Goal: Task Accomplishment & Management: Complete application form

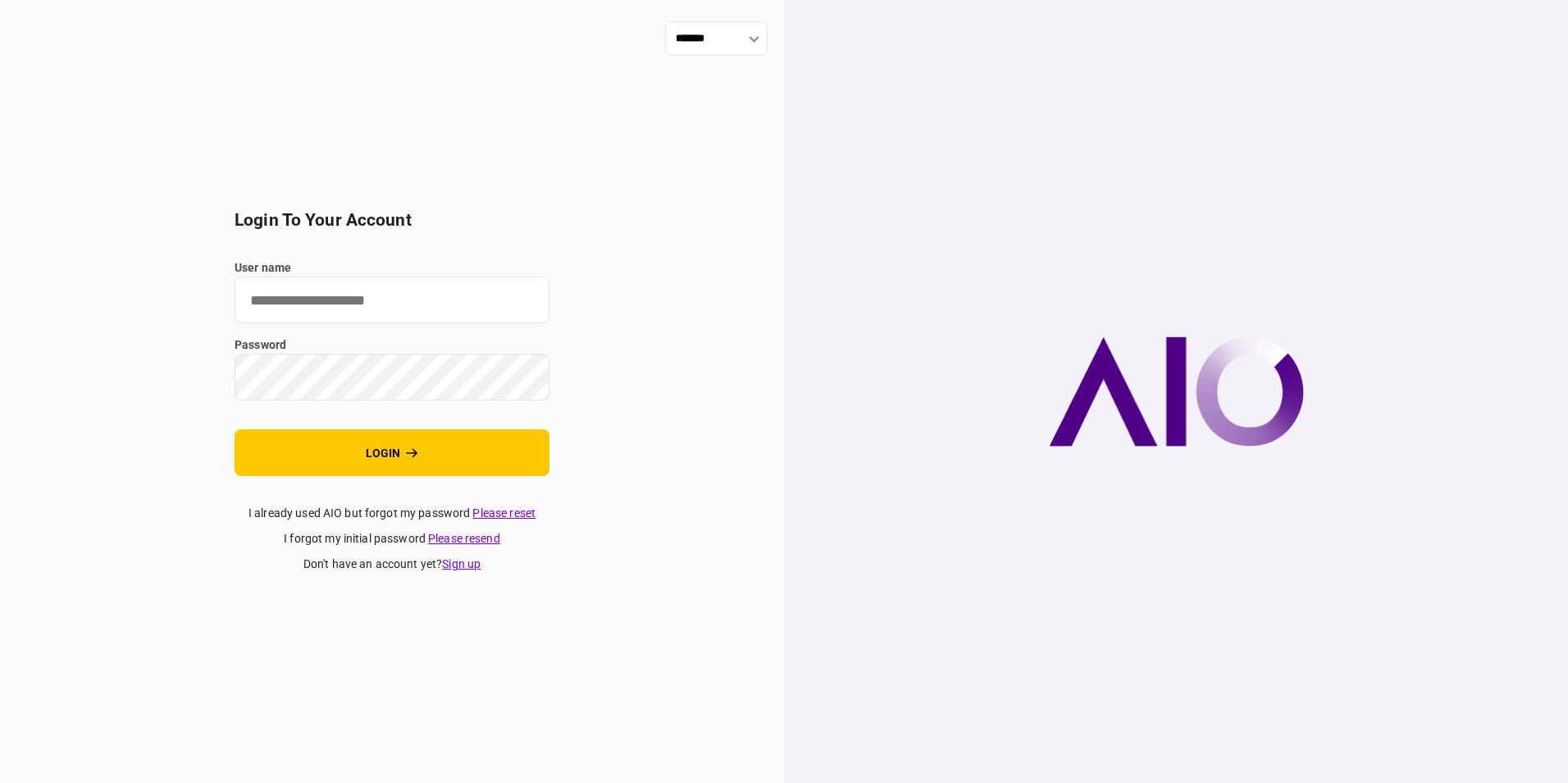
type input "**********"
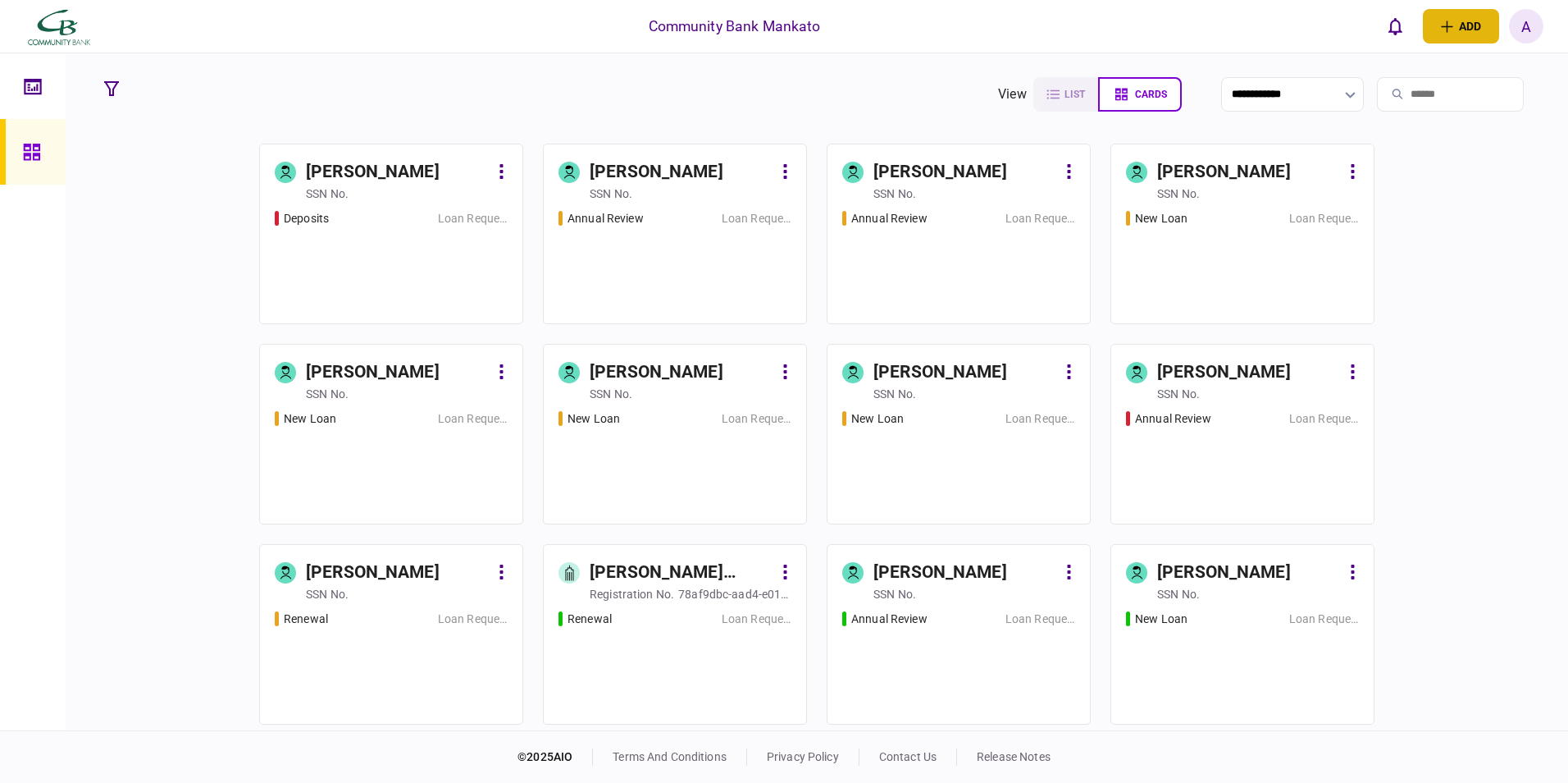
click at [1468, 30] on button "add" at bounding box center [1461, 26] width 76 height 34
click at [1419, 88] on div "individual identity" at bounding box center [1433, 92] width 130 height 15
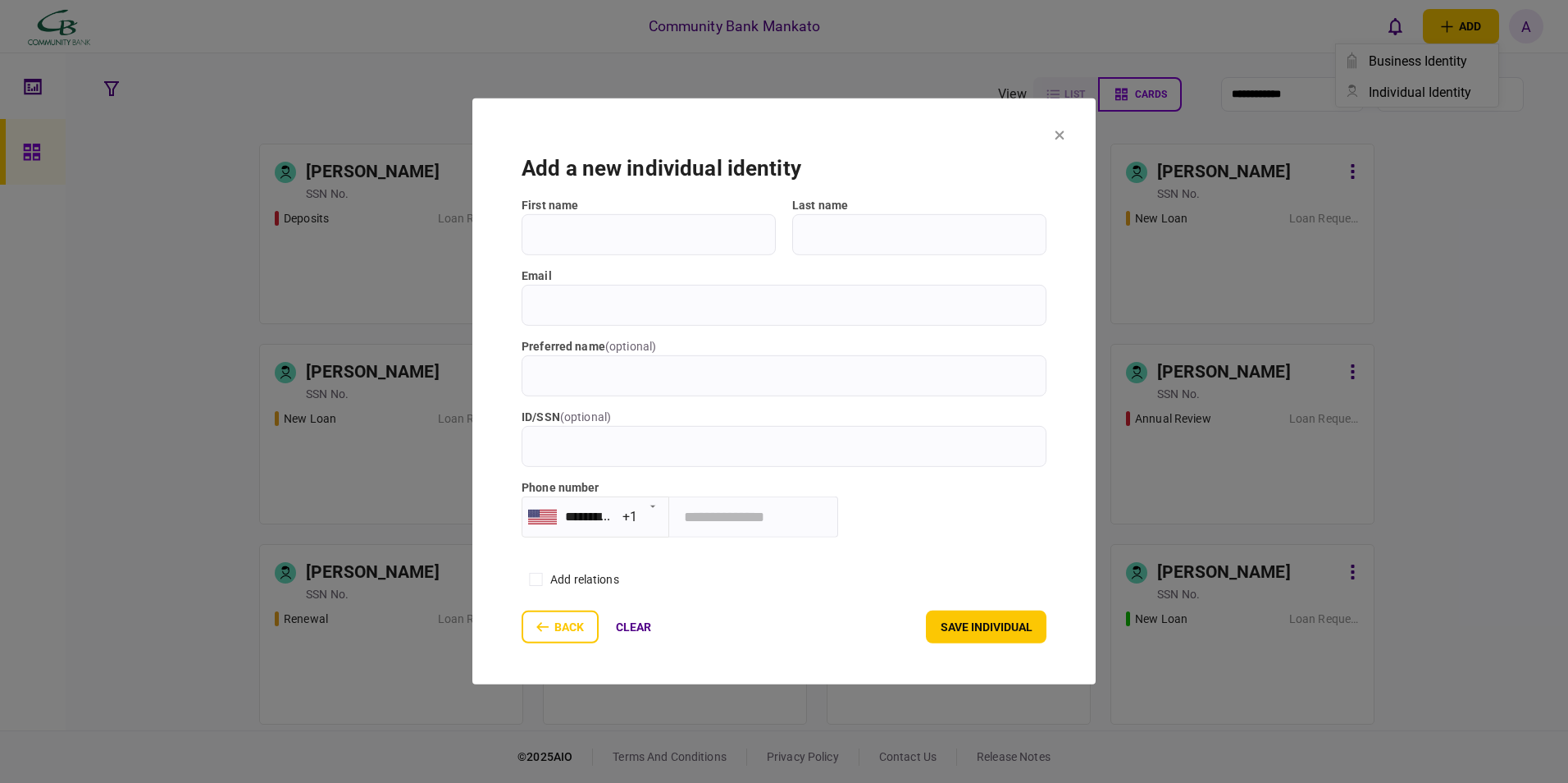
click at [620, 233] on input "First name" at bounding box center [649, 234] width 255 height 41
type input "*****"
type input "**********"
click at [554, 297] on input "email" at bounding box center [784, 304] width 524 height 41
type input "**********"
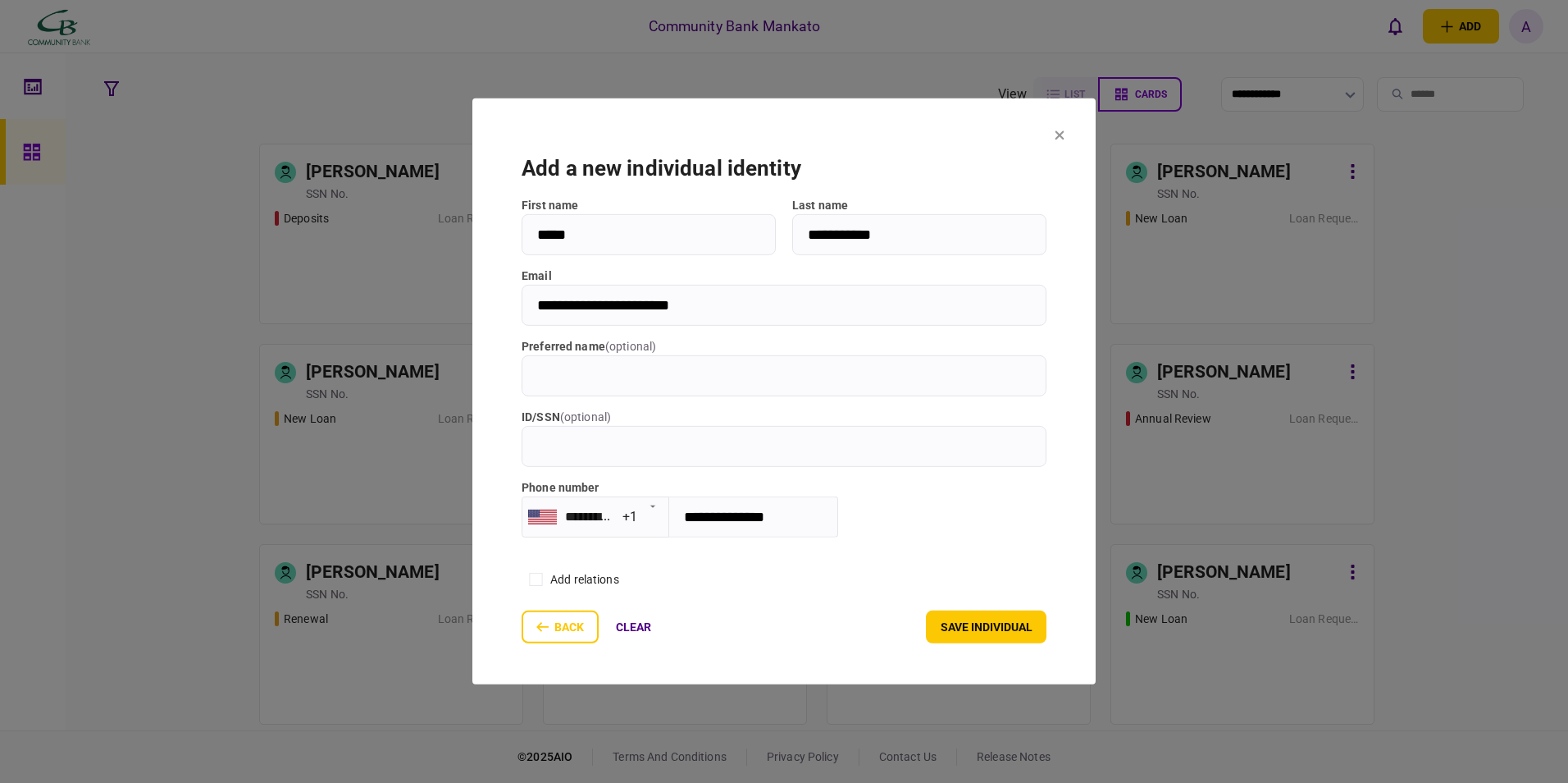
type input "**********"
click at [535, 311] on input "**********" at bounding box center [784, 304] width 524 height 41
type input "**********"
click at [972, 626] on button "save individual" at bounding box center [987, 627] width 121 height 33
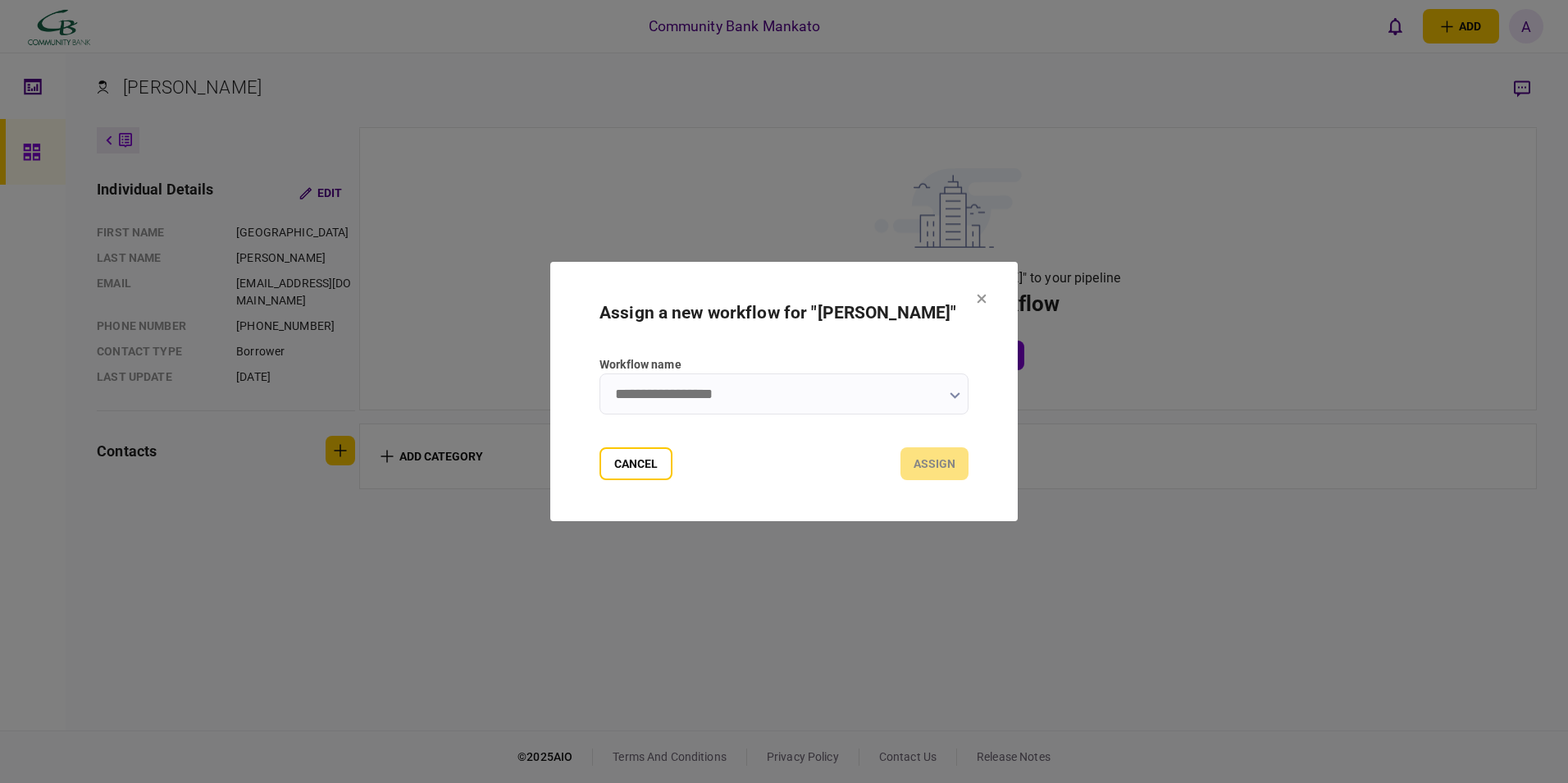
click at [861, 385] on input "Workflow name" at bounding box center [784, 393] width 369 height 41
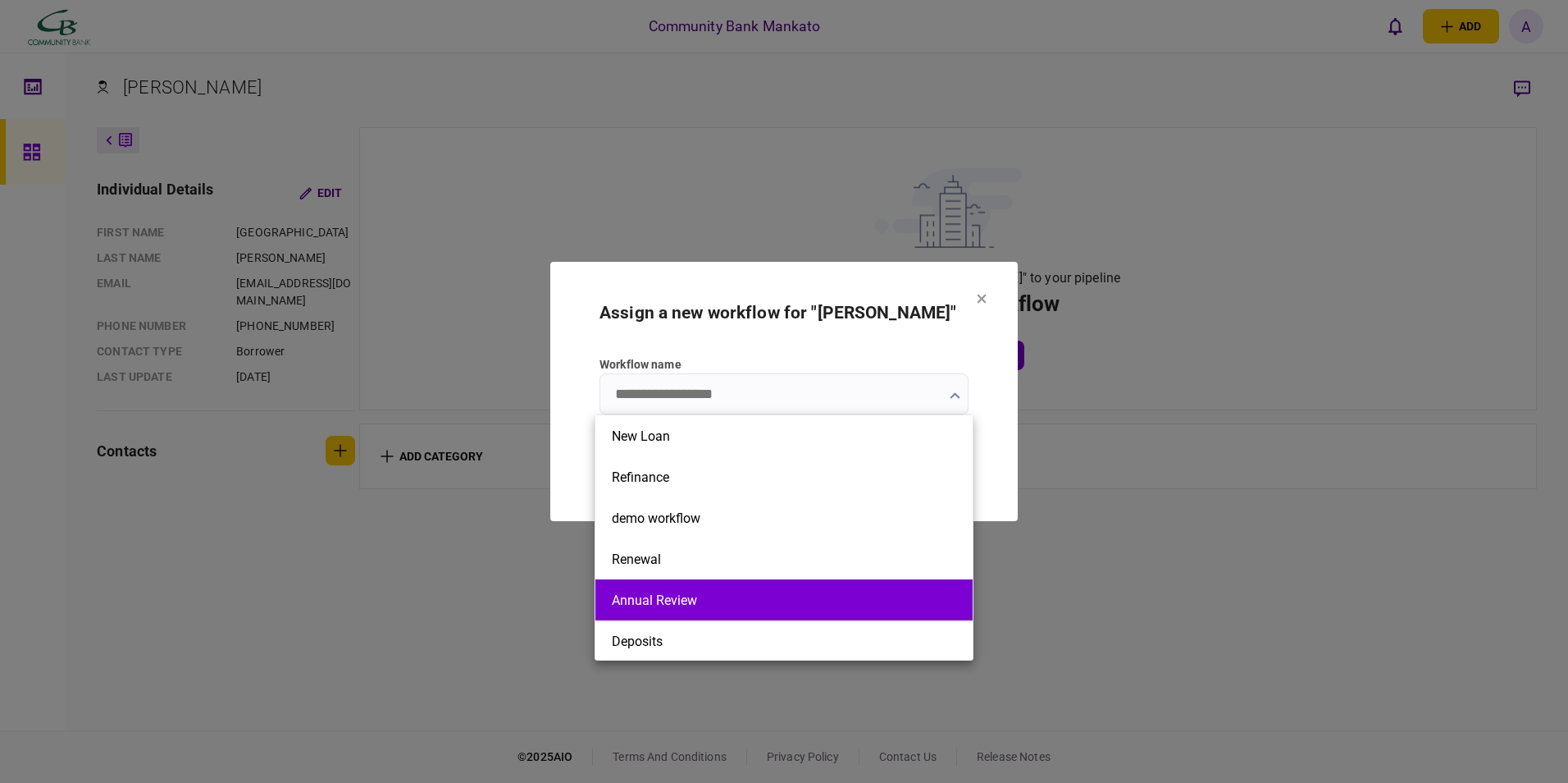
click at [641, 596] on button "Annual Review" at bounding box center [784, 600] width 345 height 15
type input "**********"
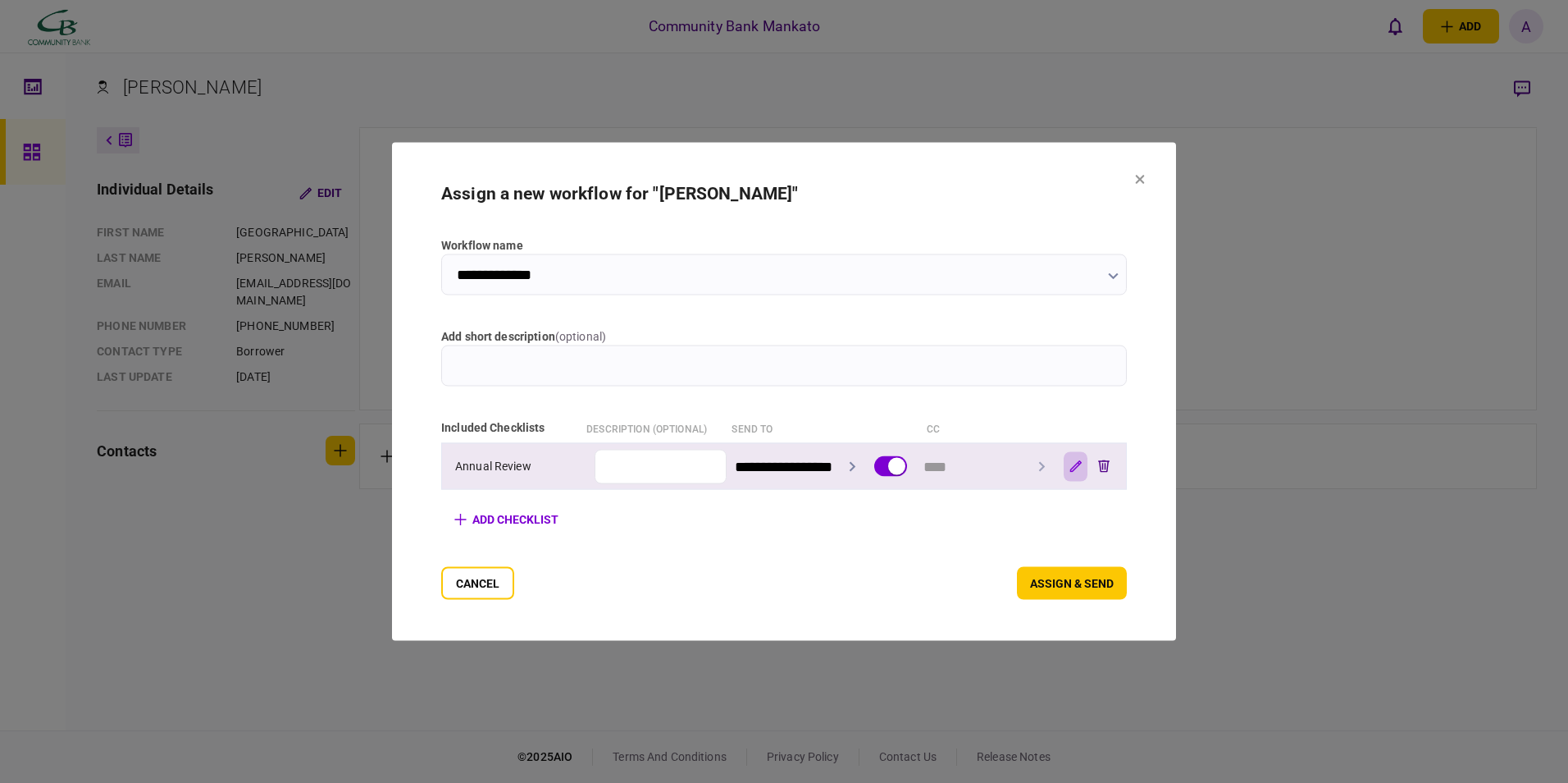
click at [1081, 469] on icon "button" at bounding box center [1075, 466] width 12 height 12
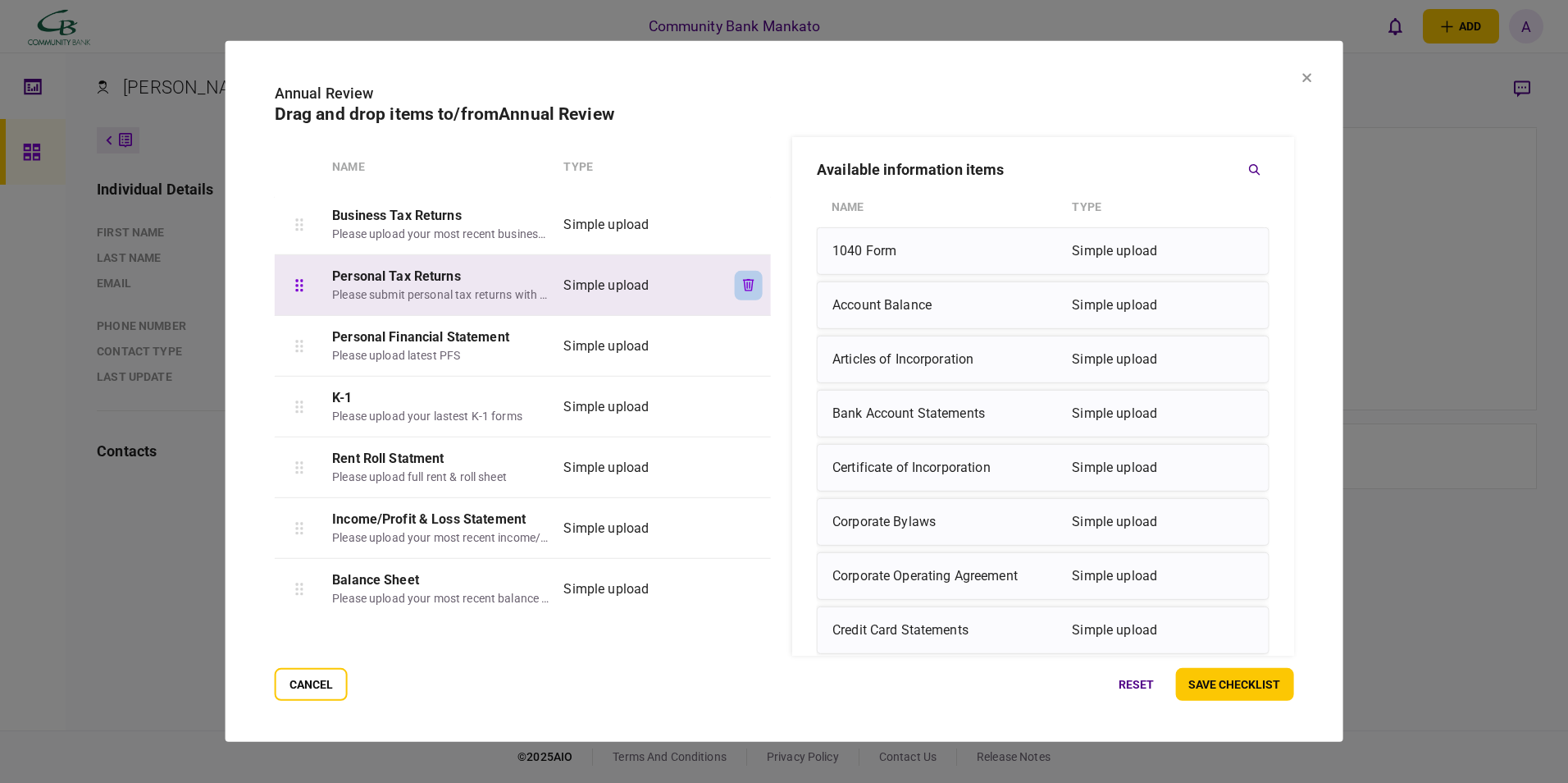
click at [743, 279] on icon "button" at bounding box center [748, 285] width 12 height 13
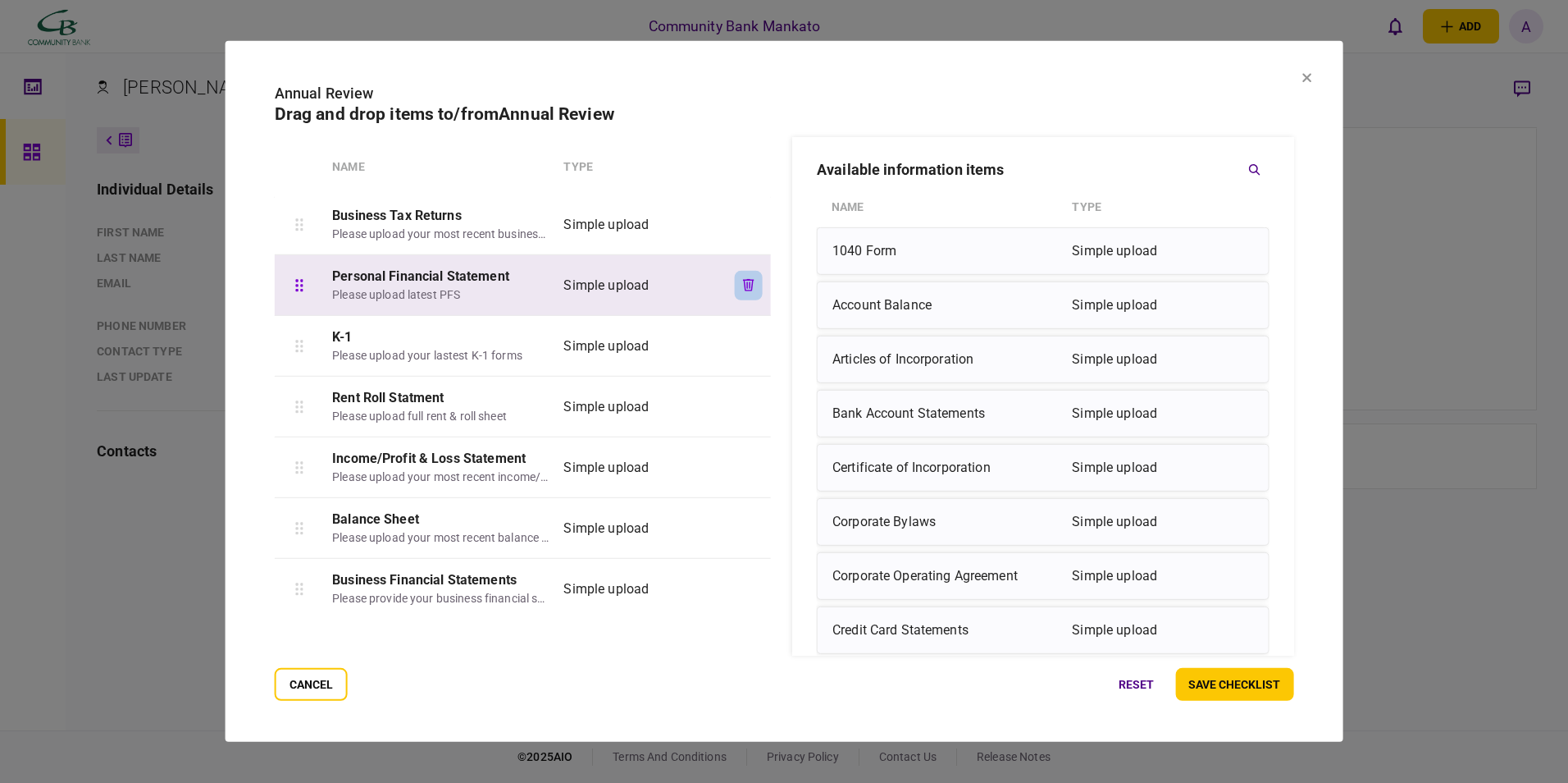
click at [743, 289] on icon "button" at bounding box center [748, 285] width 12 height 13
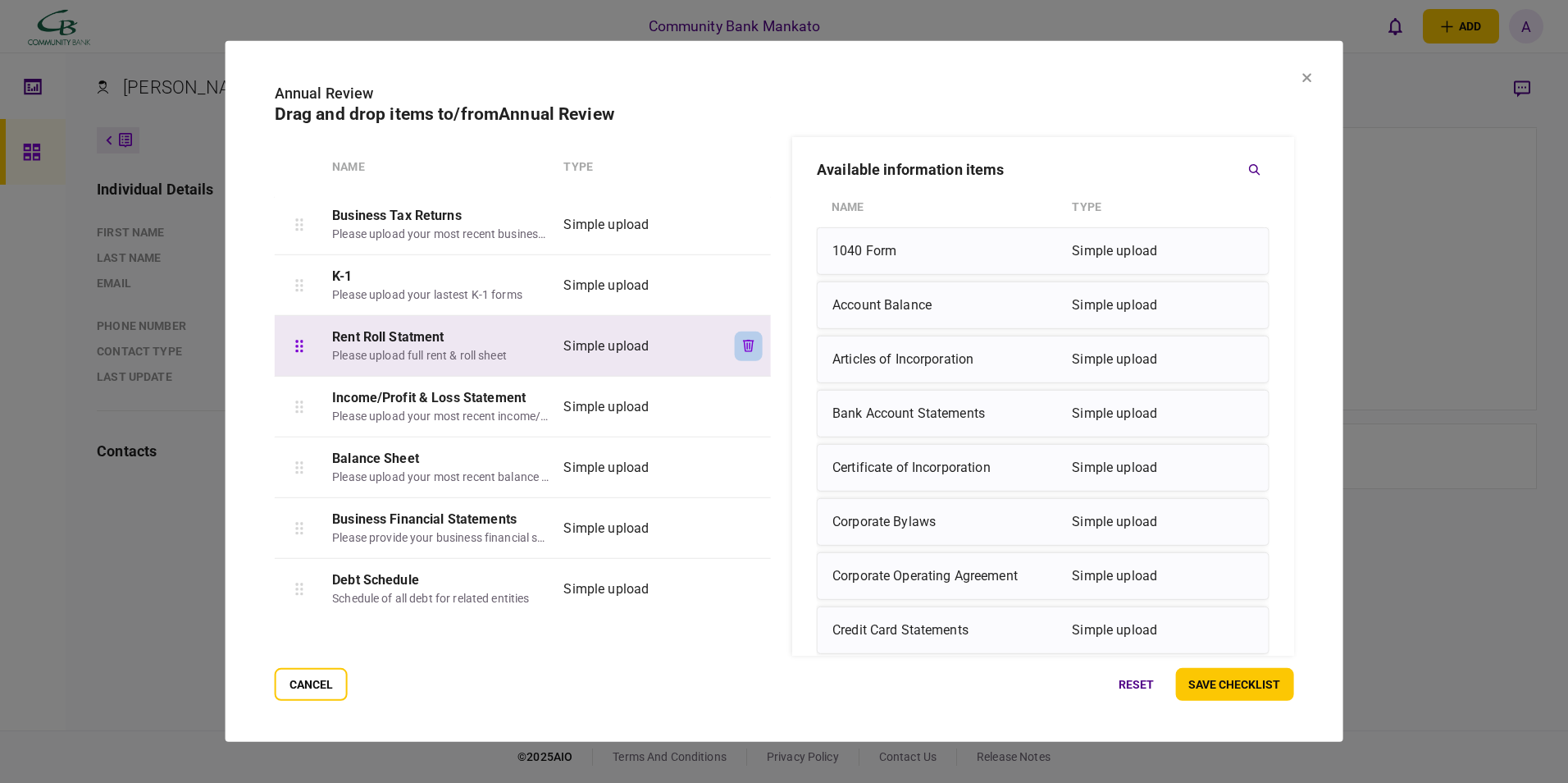
click at [744, 344] on icon "button" at bounding box center [748, 346] width 12 height 13
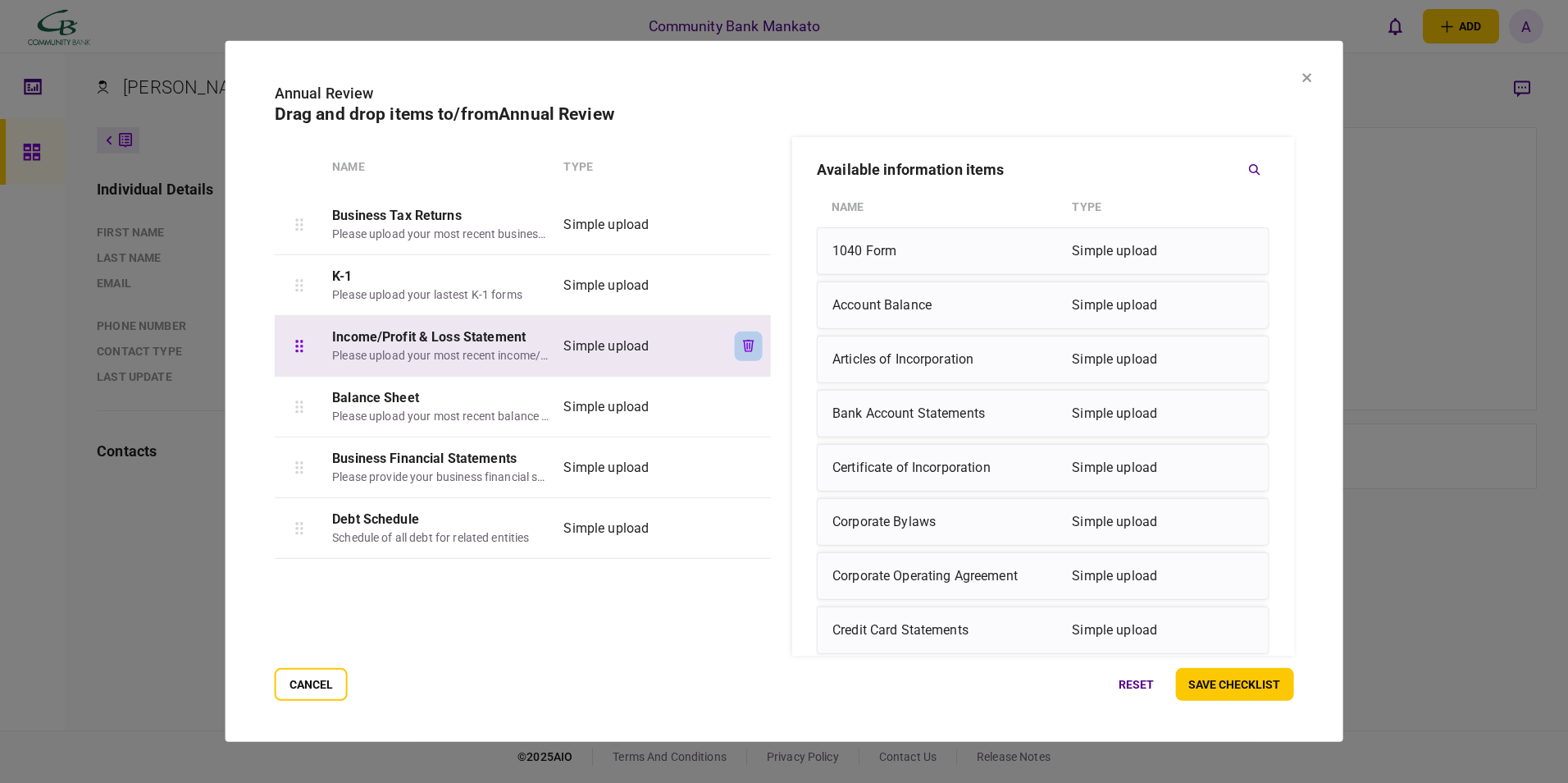
click at [746, 351] on icon "button" at bounding box center [748, 346] width 12 height 13
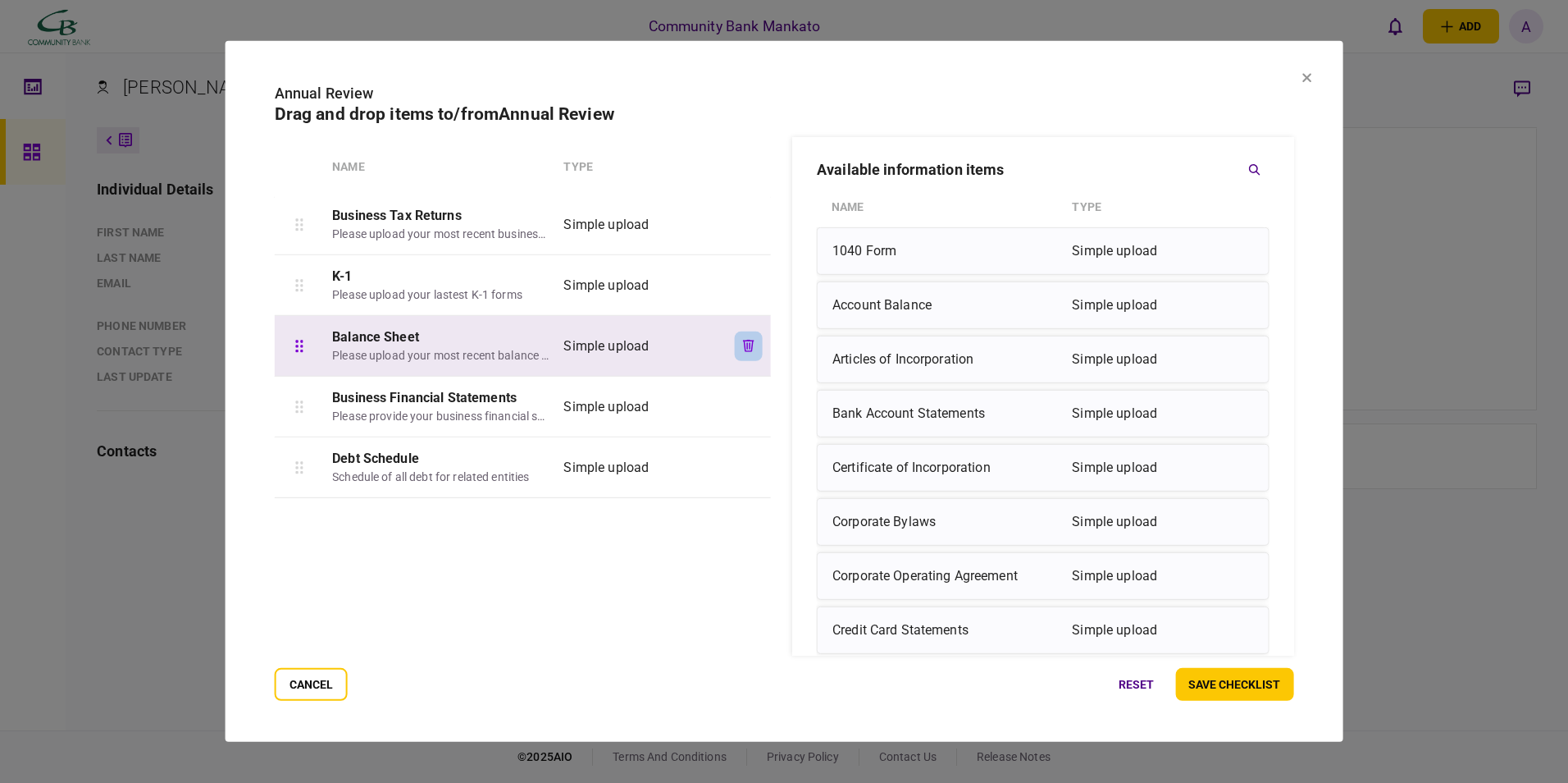
click at [743, 358] on button "button" at bounding box center [748, 345] width 28 height 30
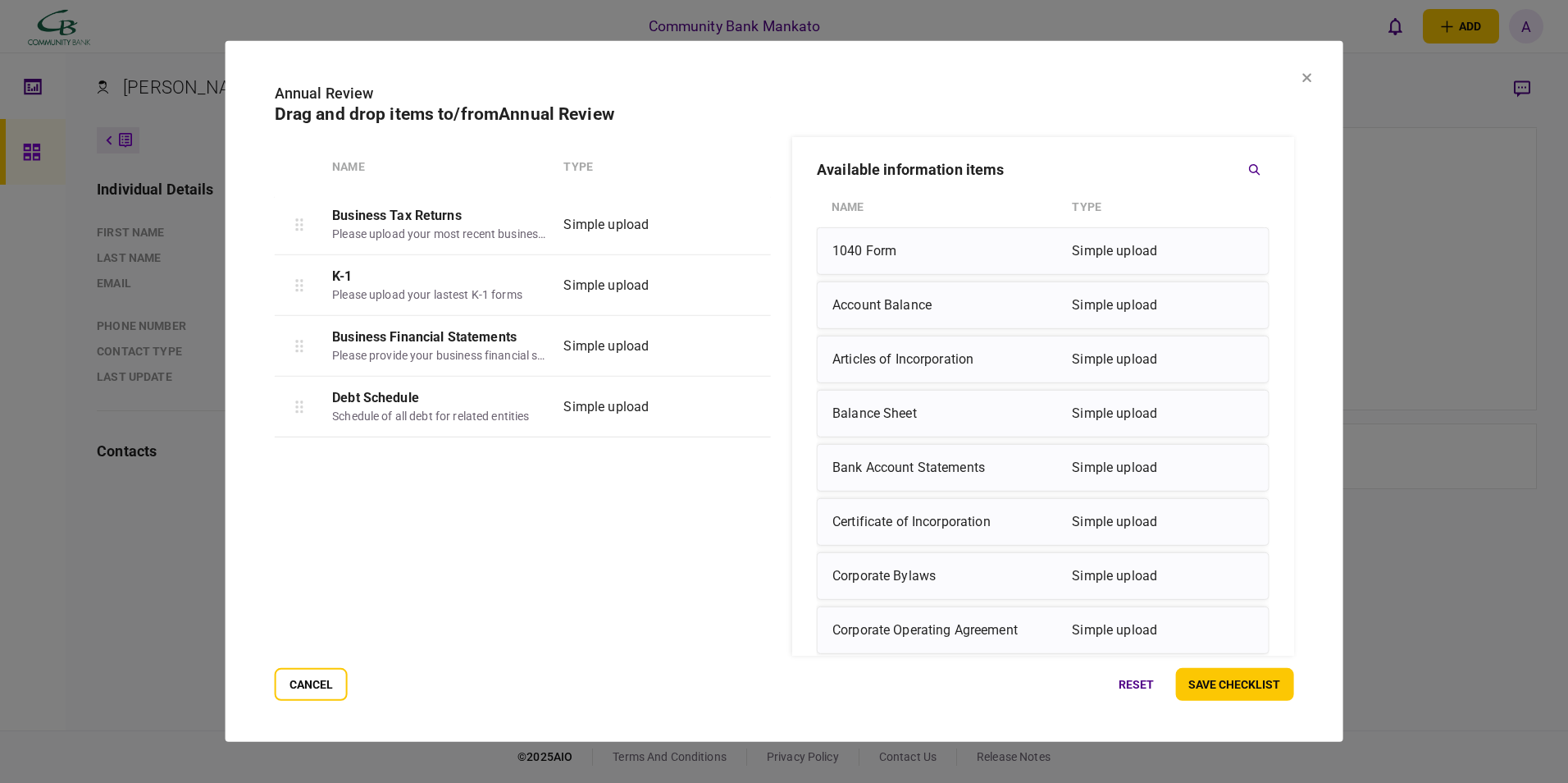
click at [743, 358] on button "button" at bounding box center [748, 345] width 28 height 30
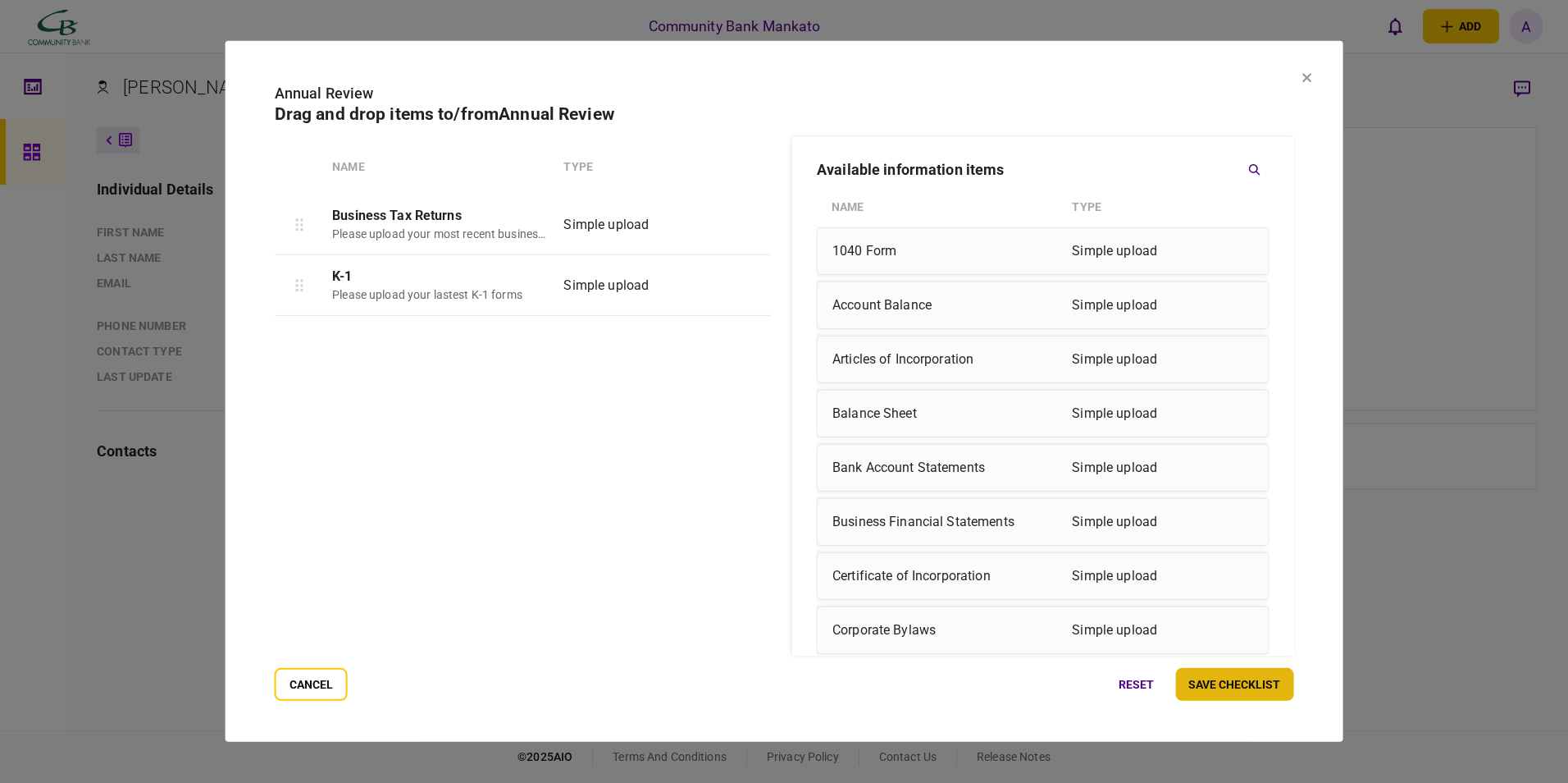
click at [1221, 688] on button "save checklist" at bounding box center [1234, 684] width 118 height 33
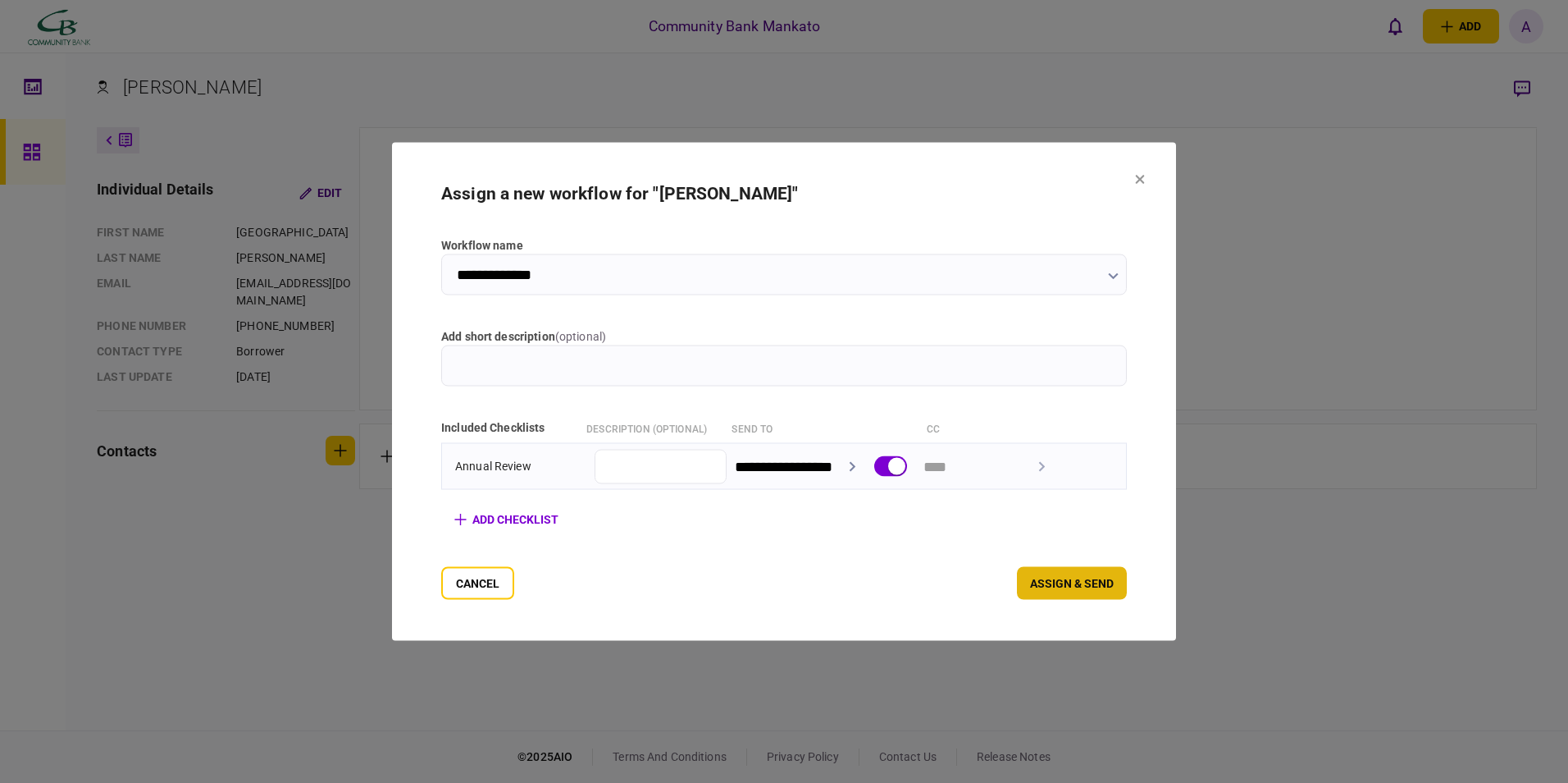
click at [1092, 579] on button "assign & send" at bounding box center [1072, 583] width 110 height 33
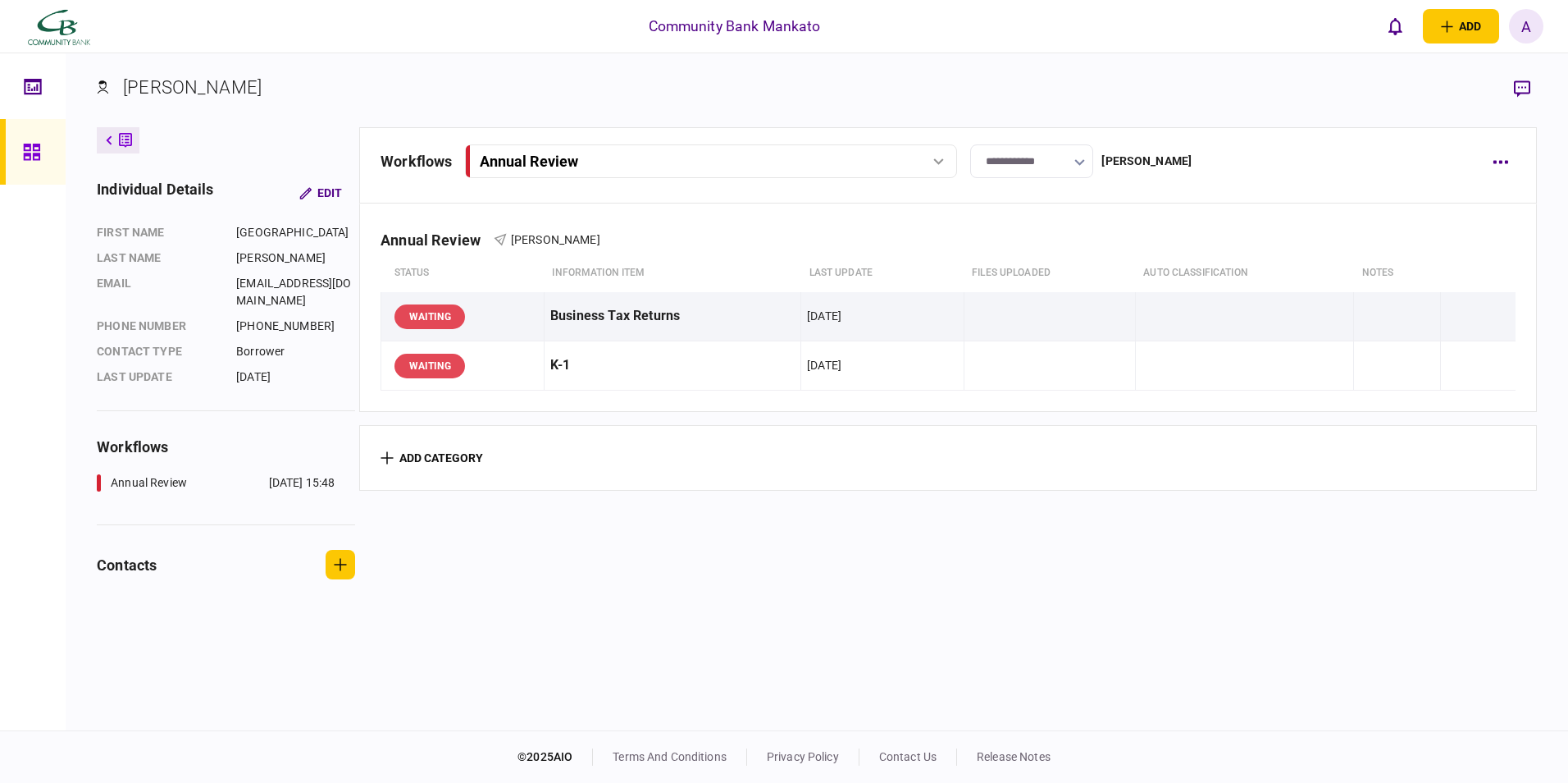
click at [1525, 32] on div "A" at bounding box center [1526, 26] width 34 height 34
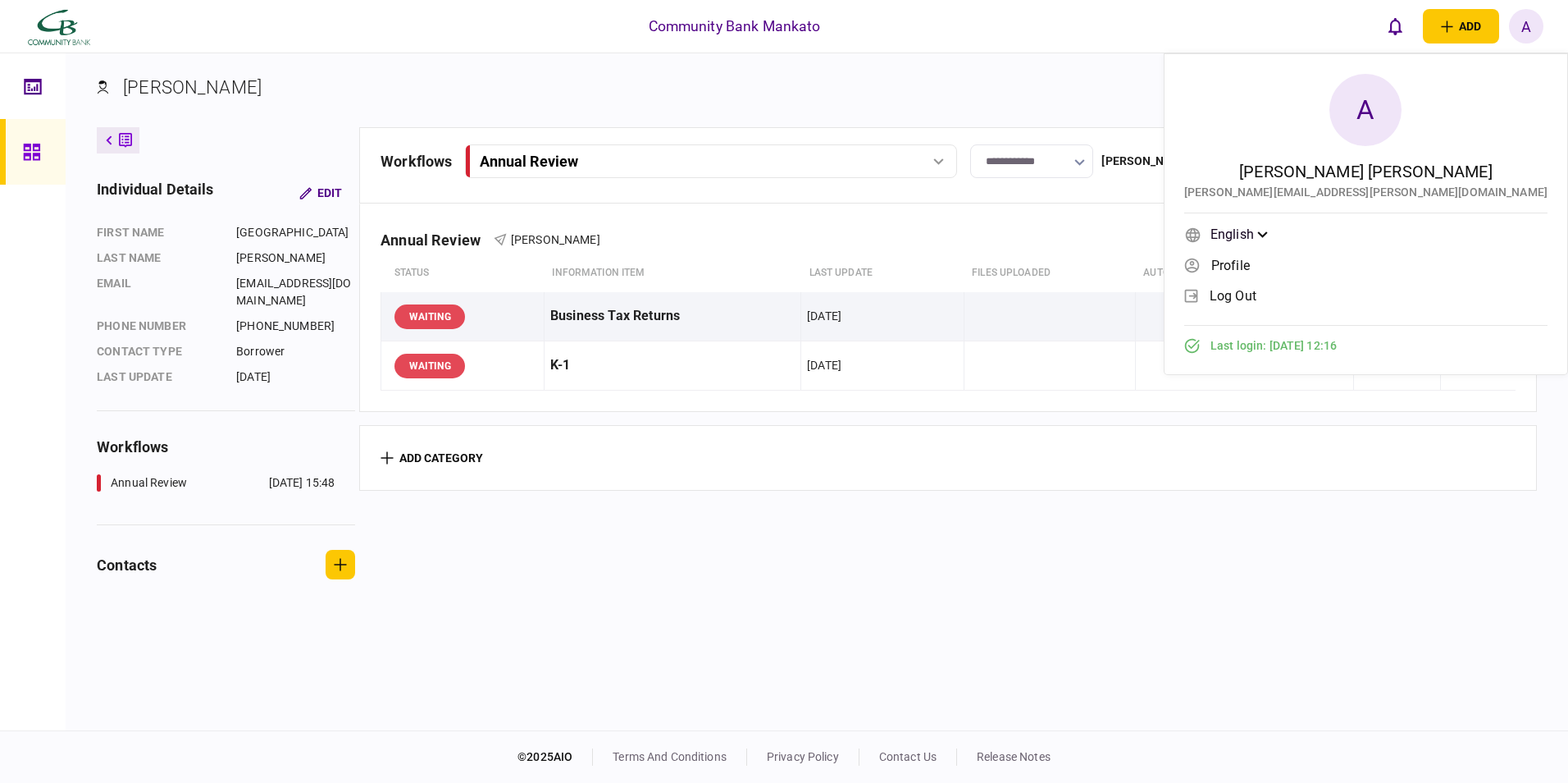
click at [1257, 300] on span "log out" at bounding box center [1233, 295] width 47 height 14
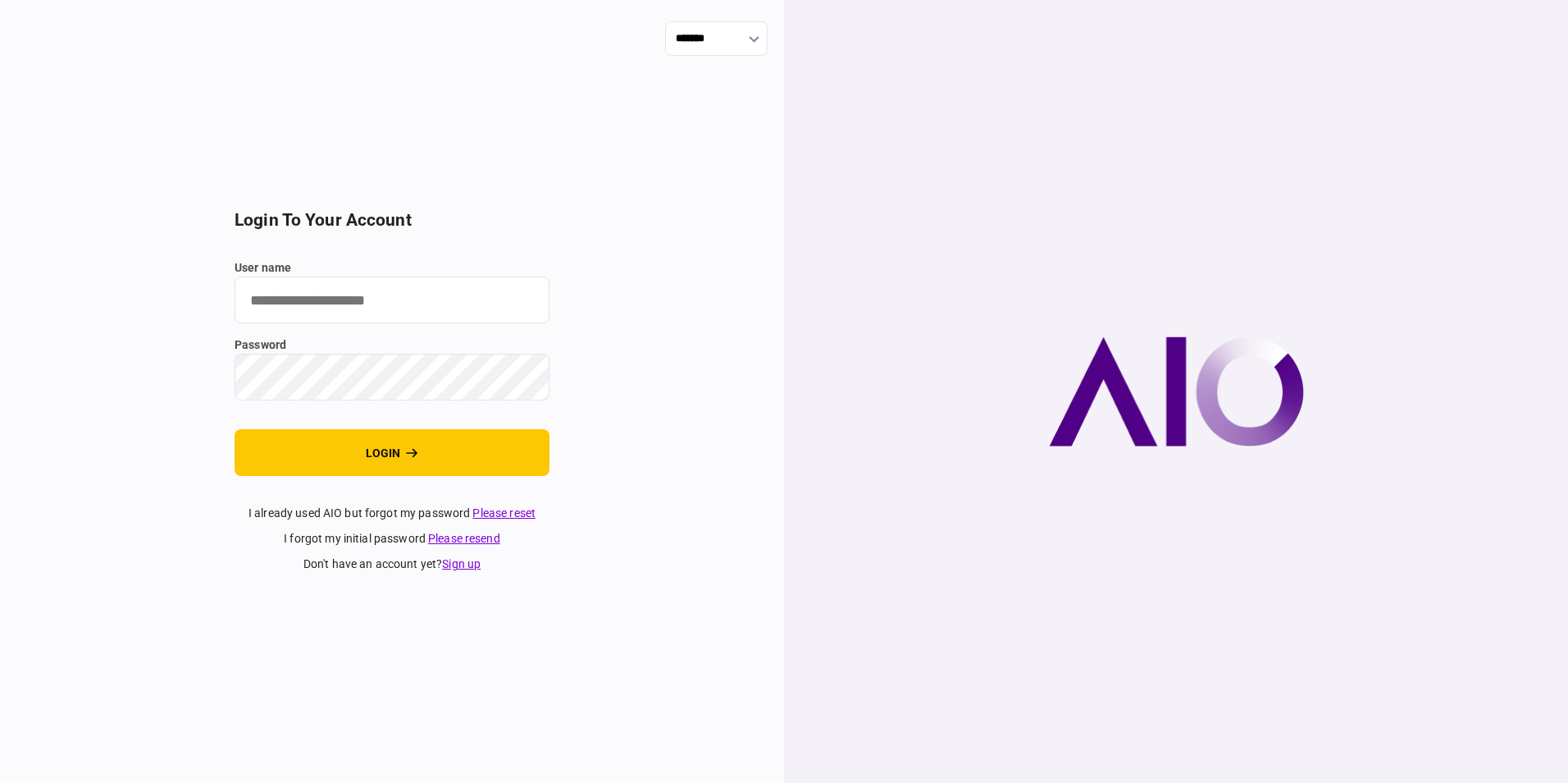
type input "**********"
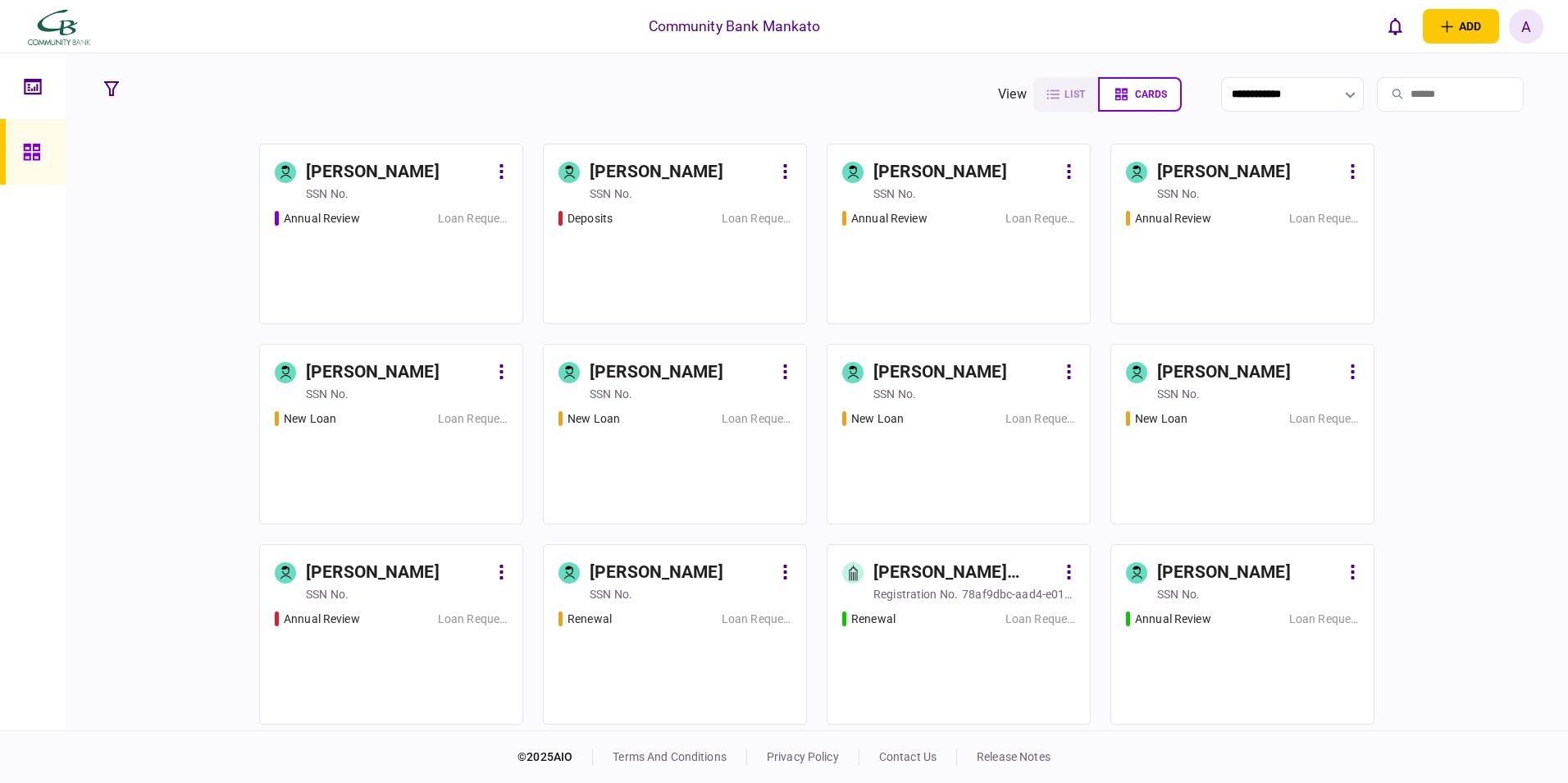
click at [378, 262] on div "Annual Review Loan Request" at bounding box center [391, 260] width 233 height 99
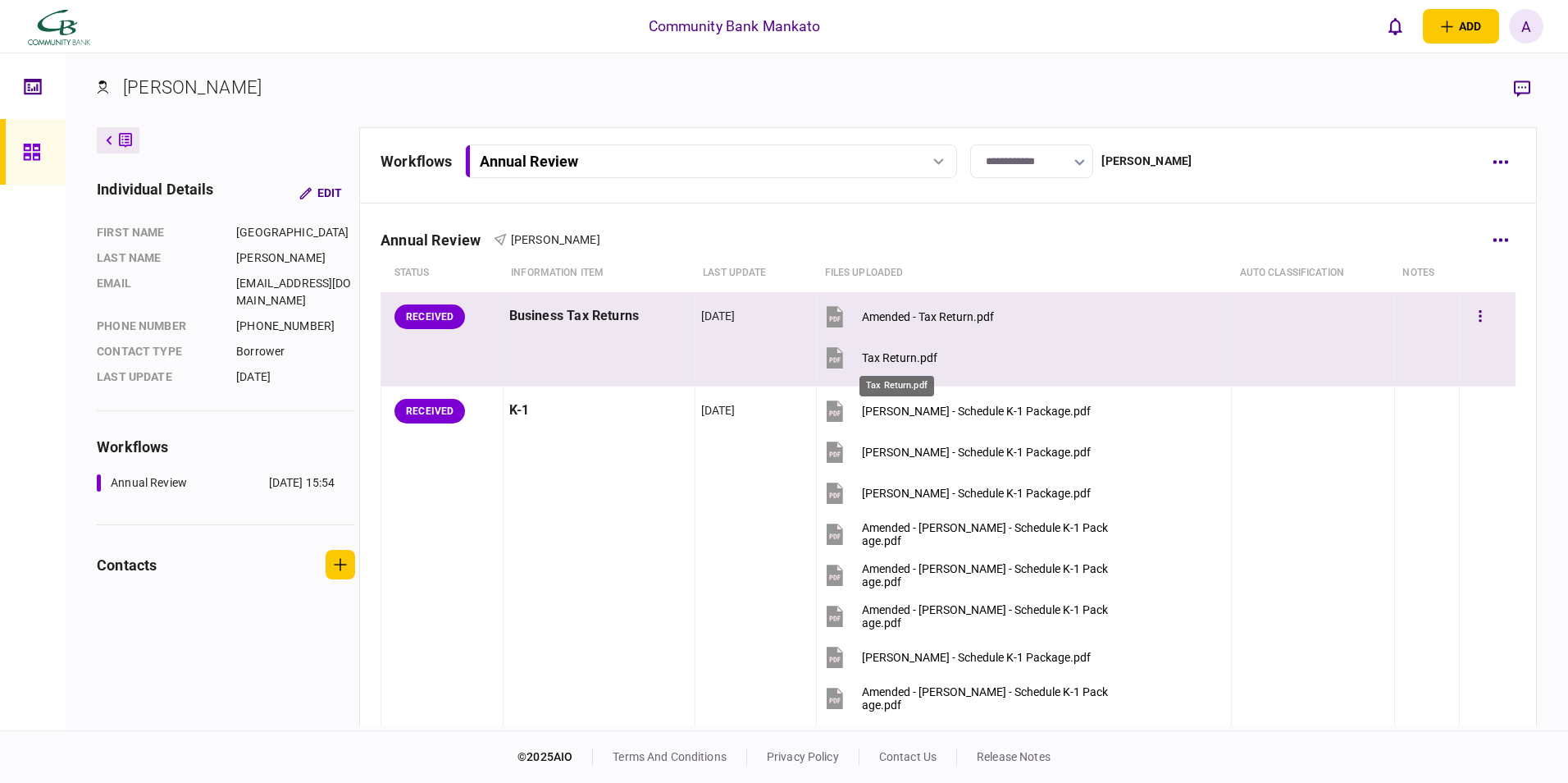
click at [895, 351] on div "Tax Return.pdf" at bounding box center [900, 358] width 76 height 14
click at [903, 309] on button "Amended - Tax Return.pdf" at bounding box center [908, 316] width 172 height 37
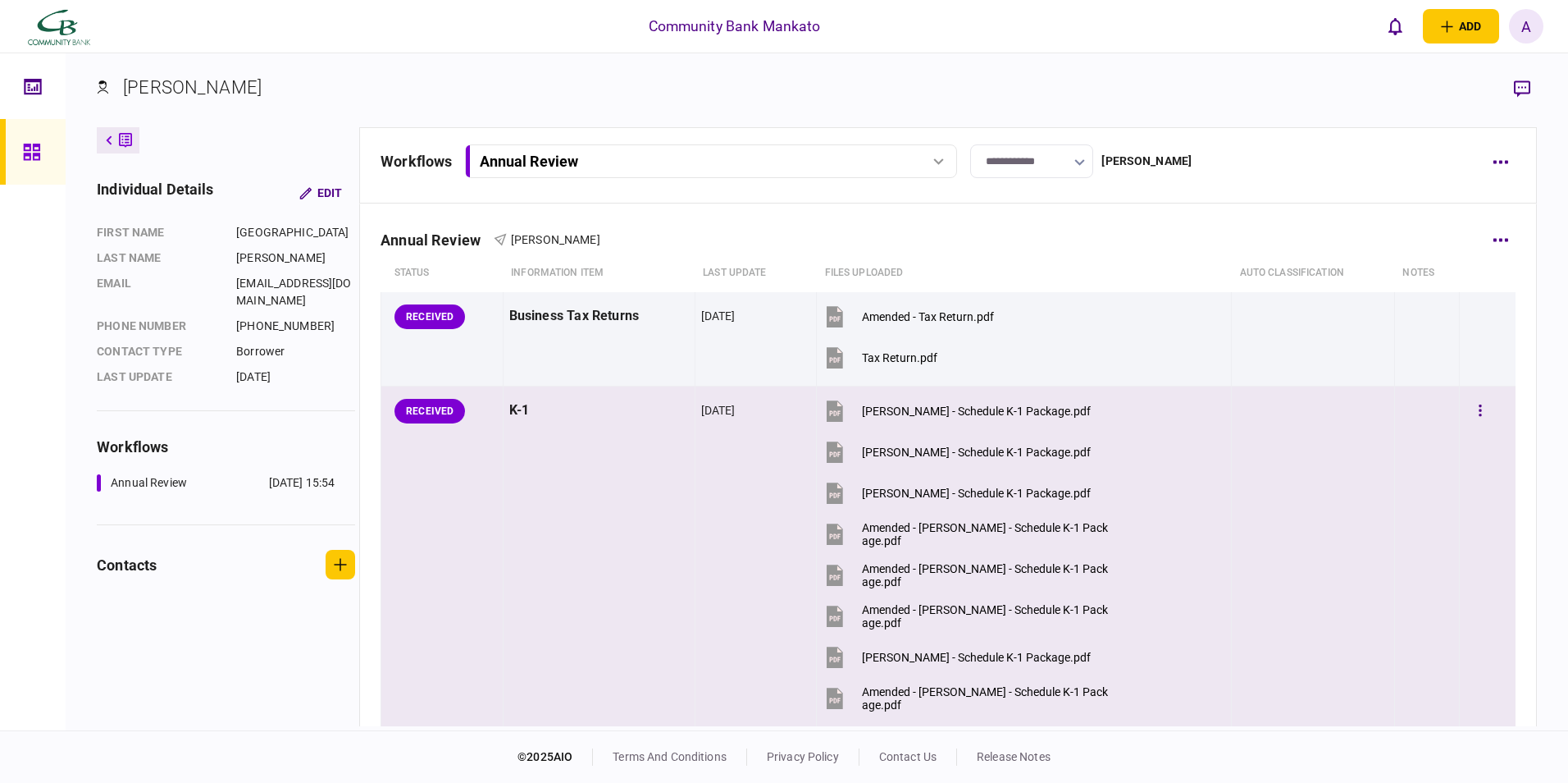
click at [872, 399] on button "Devon Baumgartner - Schedule K-1 Package.pdf" at bounding box center [956, 410] width 268 height 37
click at [879, 452] on div "Lucas Heller - Schedule K-1 Package.pdf" at bounding box center [976, 452] width 228 height 14
click at [877, 492] on div "Nathan Mcvenes - Schedule K-1 Package.pdf" at bounding box center [976, 493] width 228 height 14
click at [877, 527] on div "Amended - Lucas Heller - Schedule K-1 Package.pdf" at bounding box center [986, 534] width 247 height 26
click at [975, 562] on div "Amended - Nathan Mcvenes - Schedule K-1 Package.pdf" at bounding box center [986, 574] width 247 height 26
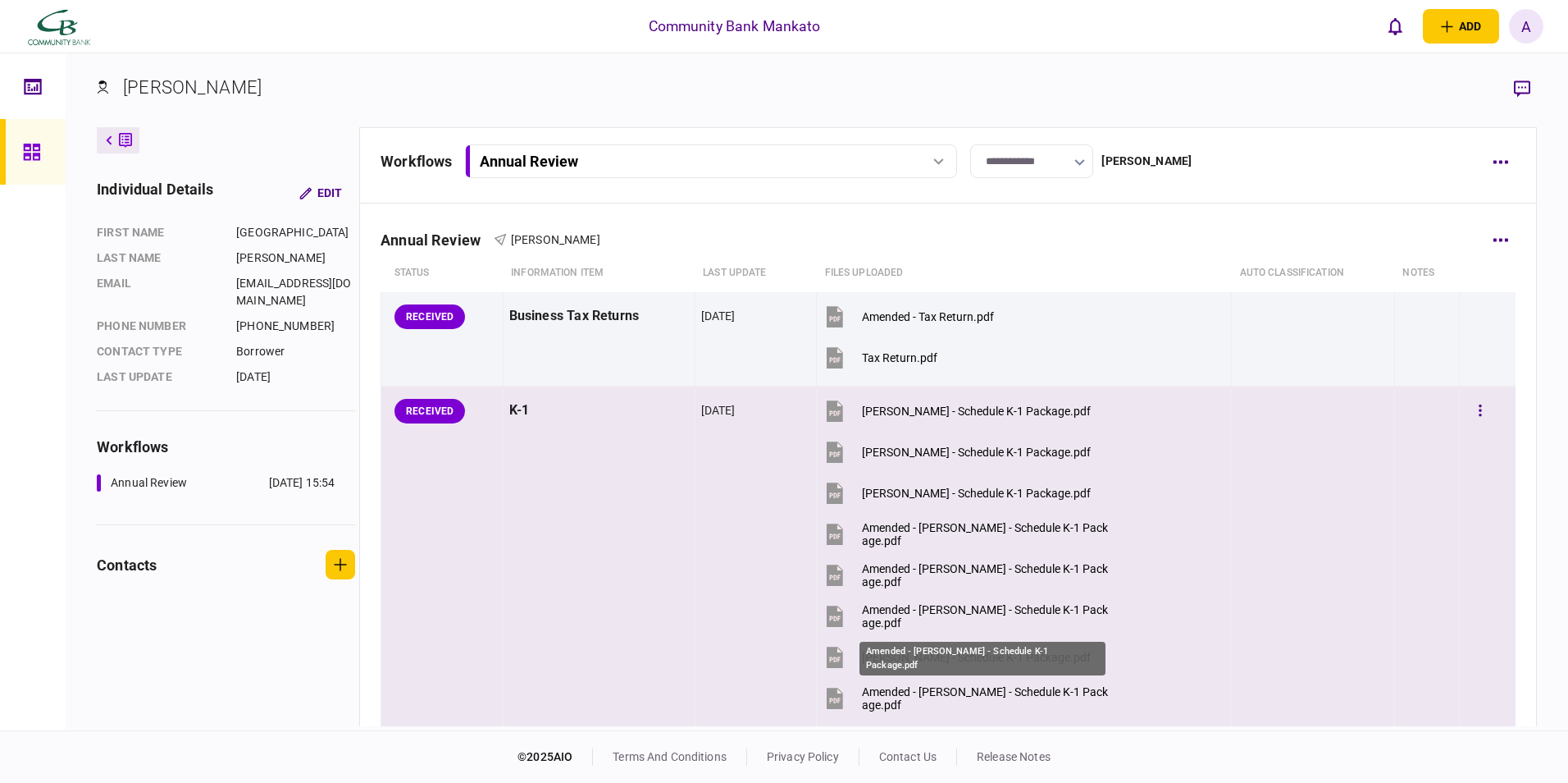
click at [910, 612] on div "Amended - Devon Baumgartner - Schedule K-1 Package.pdf" at bounding box center [986, 616] width 247 height 26
click at [1021, 655] on div "Trevor Baumgartner - Schedule K-1 Package.pdf" at bounding box center [976, 657] width 228 height 14
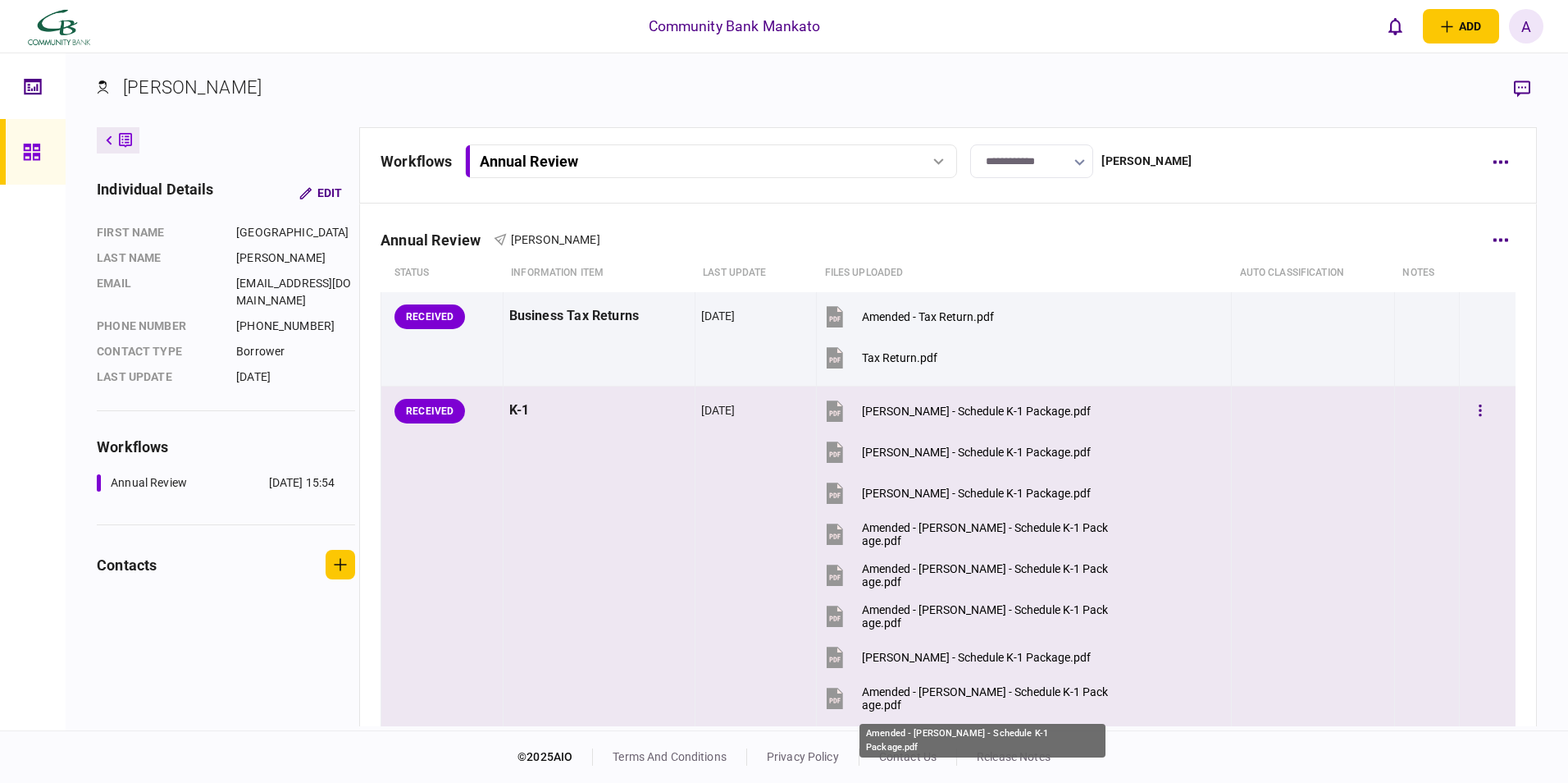
click at [916, 694] on div "Amended - Trevor Baumgartner - Schedule K-1 Package.pdf" at bounding box center [986, 697] width 247 height 26
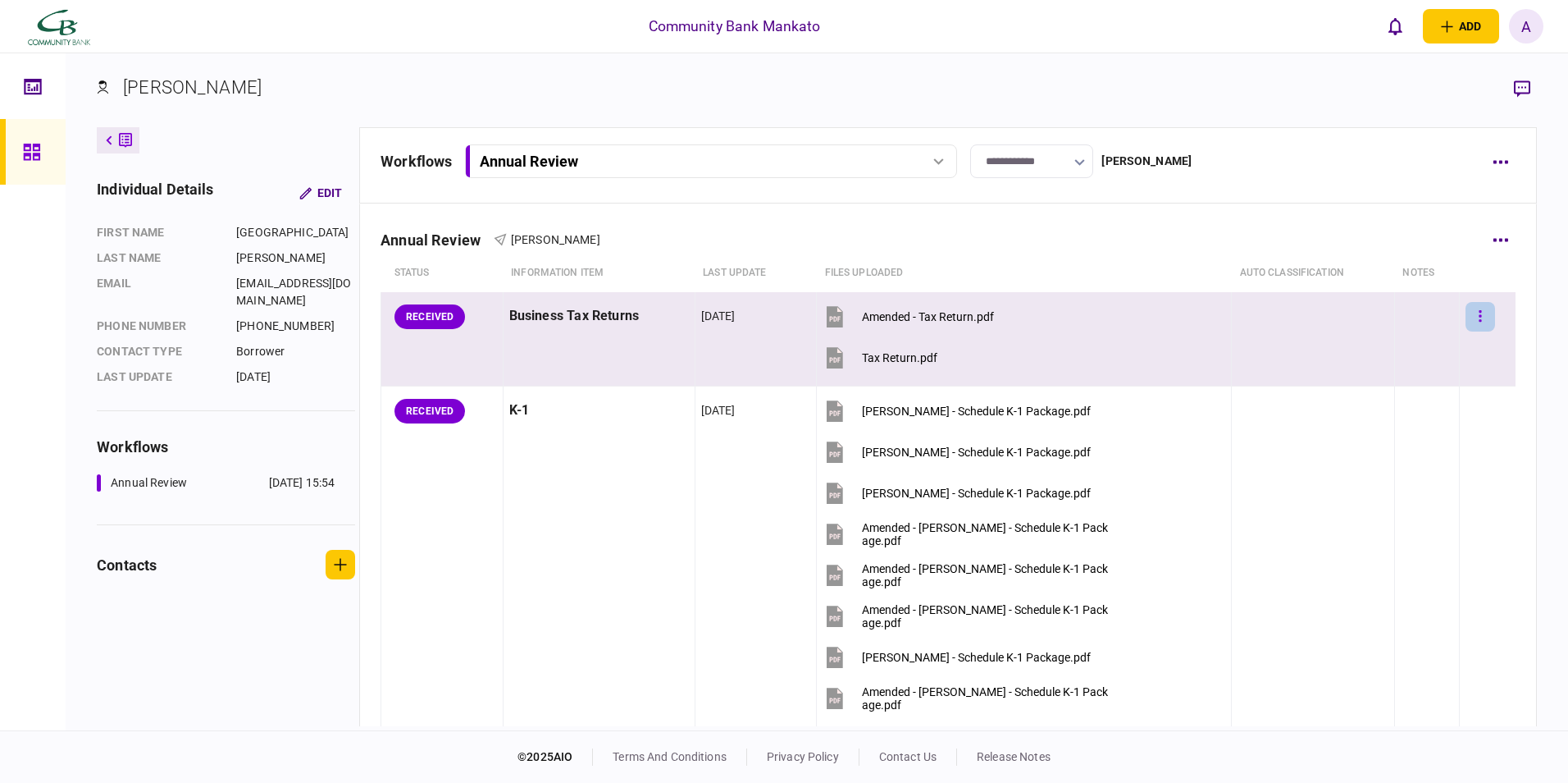
click at [1465, 314] on button "button" at bounding box center [1480, 316] width 30 height 30
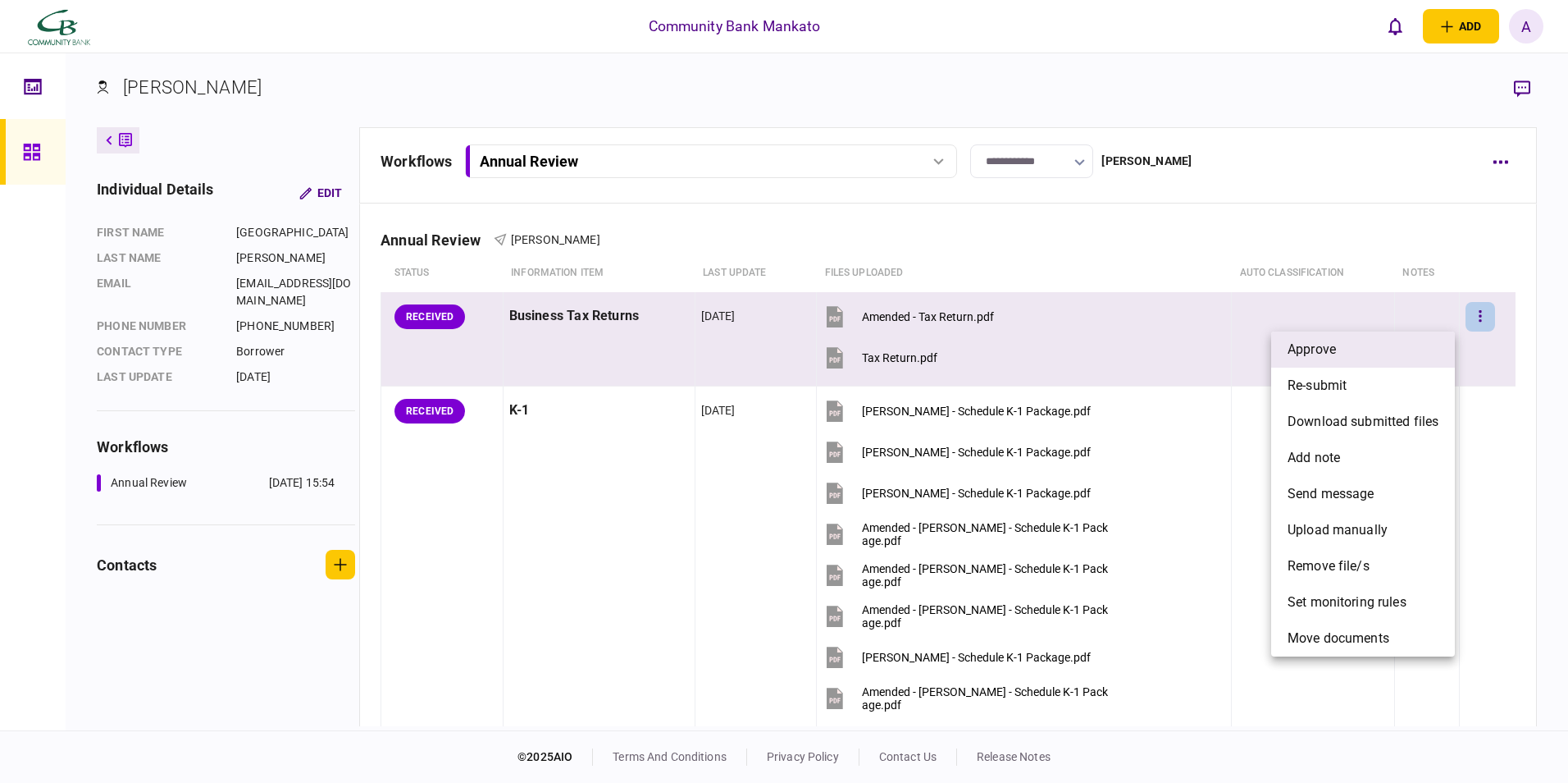
click at [1366, 350] on li "approve" at bounding box center [1362, 350] width 183 height 36
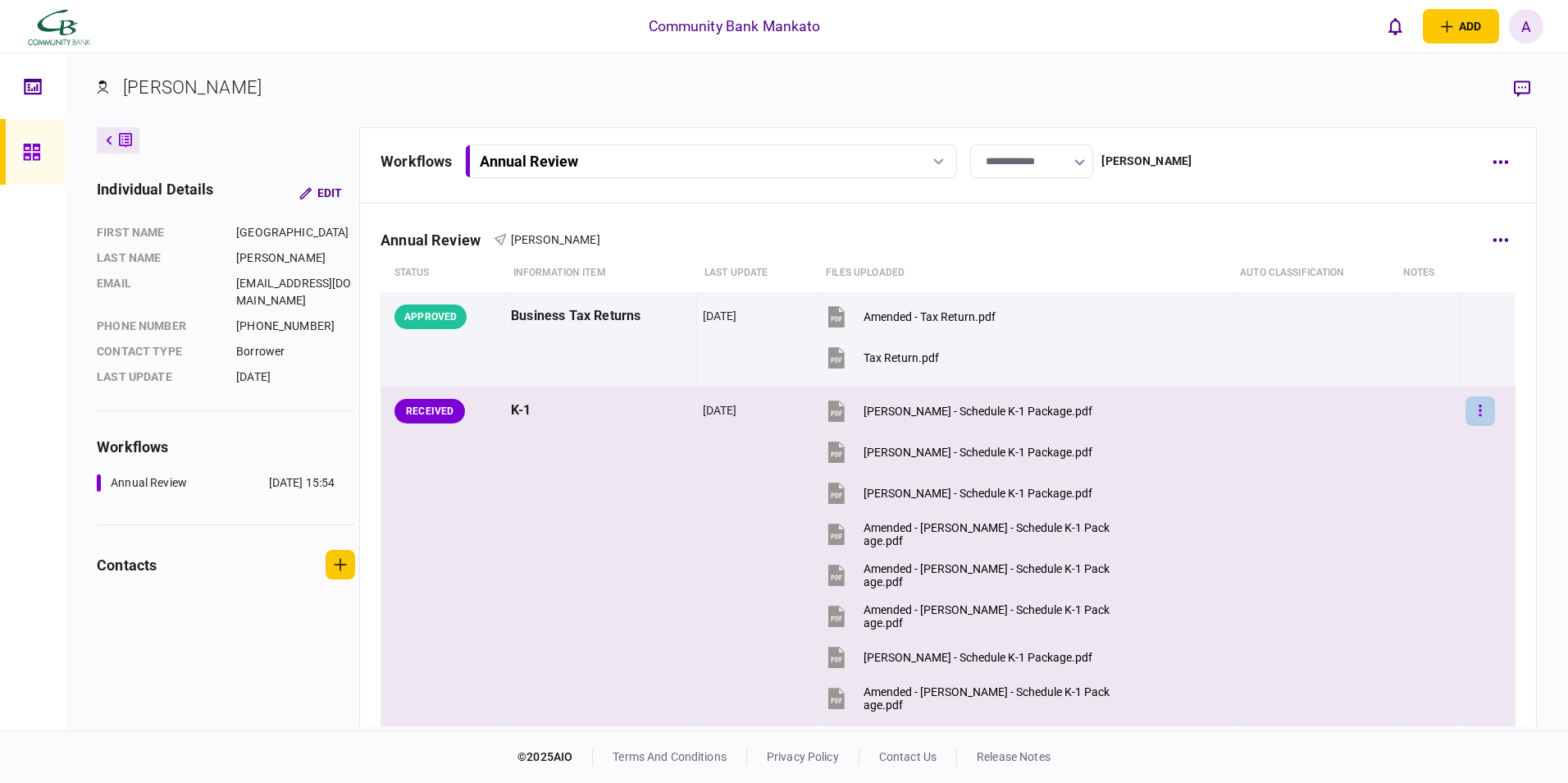
click at [1476, 412] on button "button" at bounding box center [1480, 411] width 30 height 30
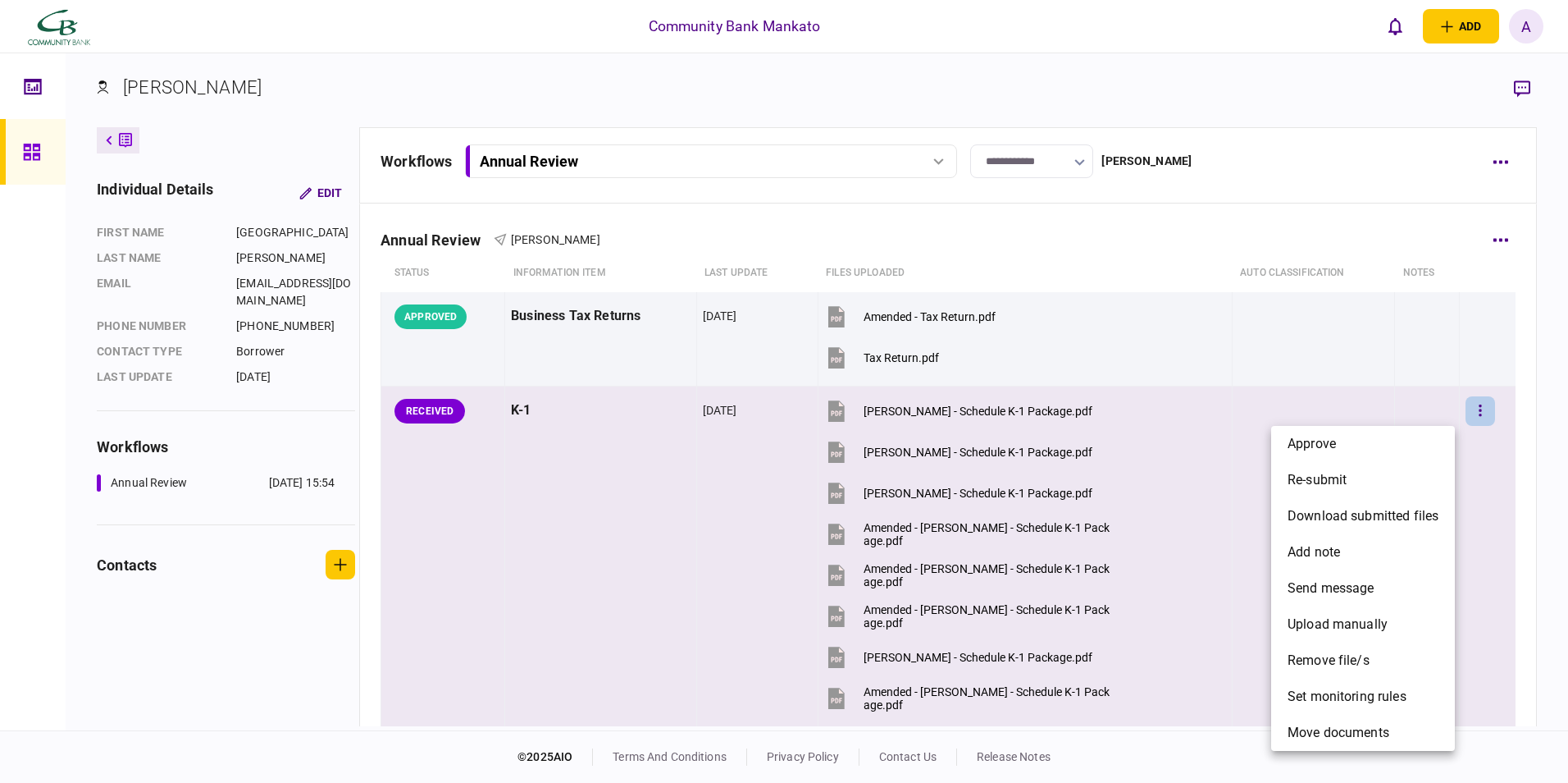
drag, startPoint x: 1338, startPoint y: 434, endPoint x: 932, endPoint y: 410, distance: 406.7
click at [1335, 434] on li "approve" at bounding box center [1362, 443] width 183 height 36
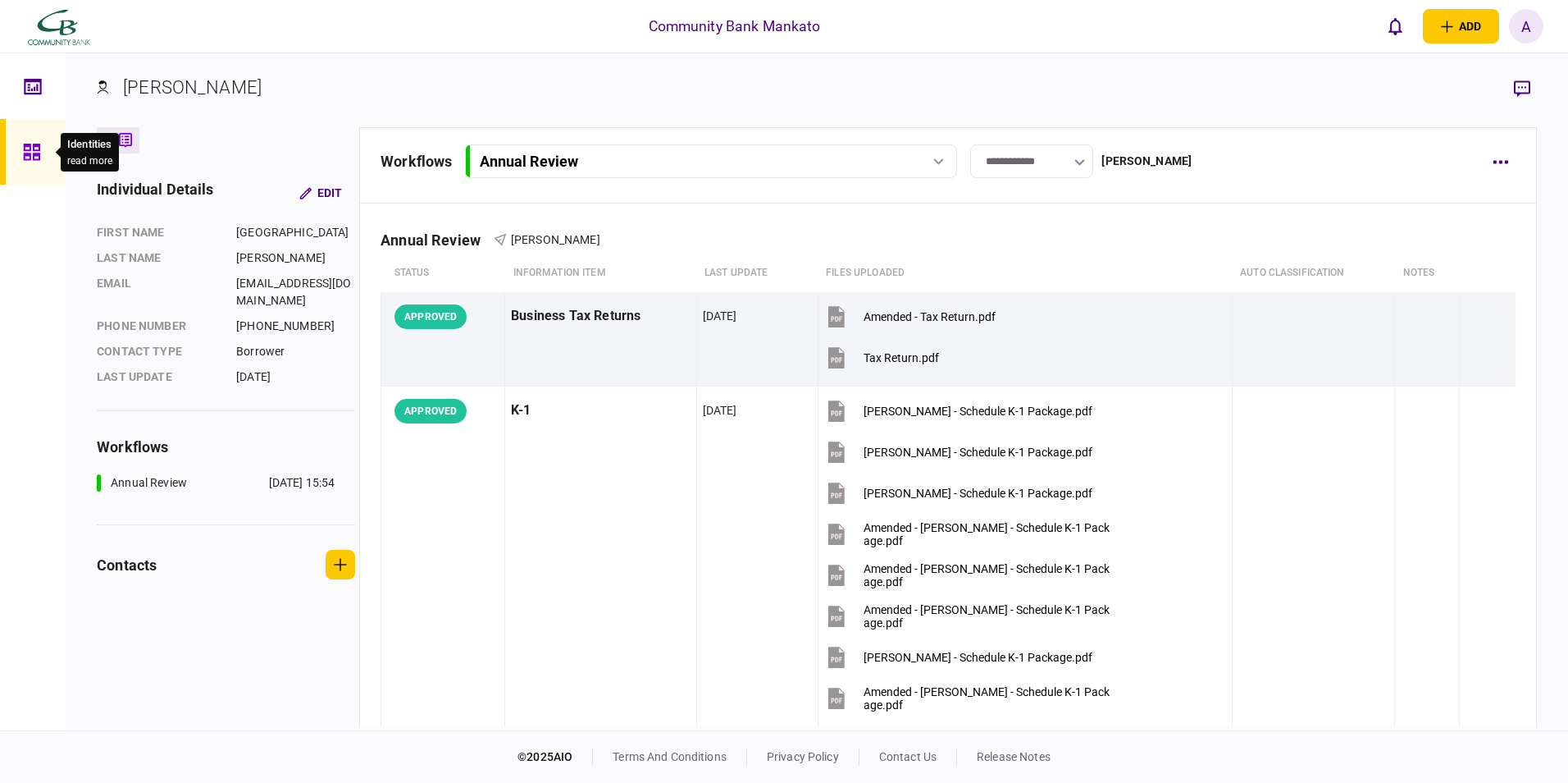
click at [32, 153] on icon at bounding box center [31, 152] width 16 height 16
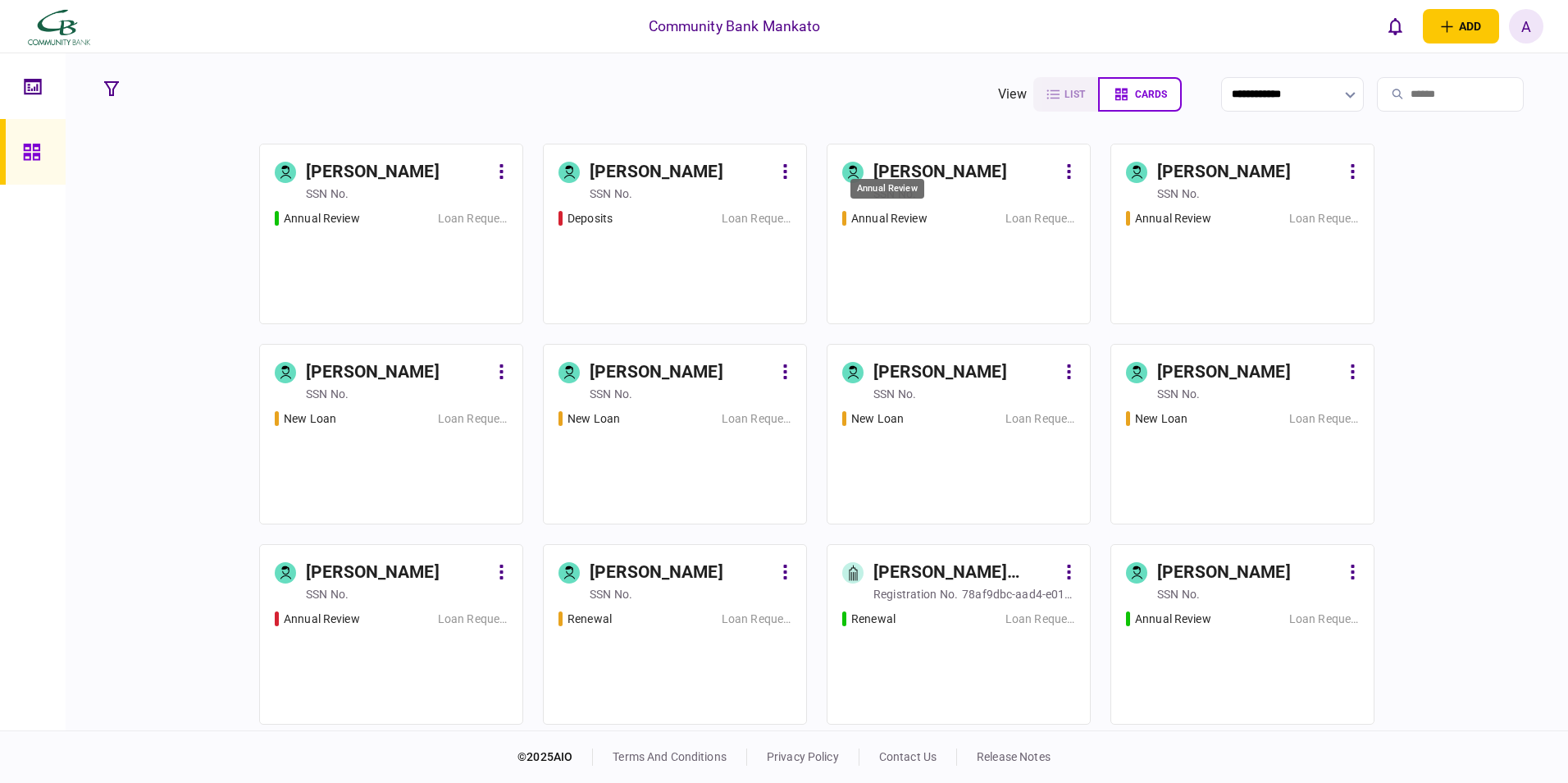
click at [877, 224] on div "Annual Review" at bounding box center [889, 219] width 76 height 17
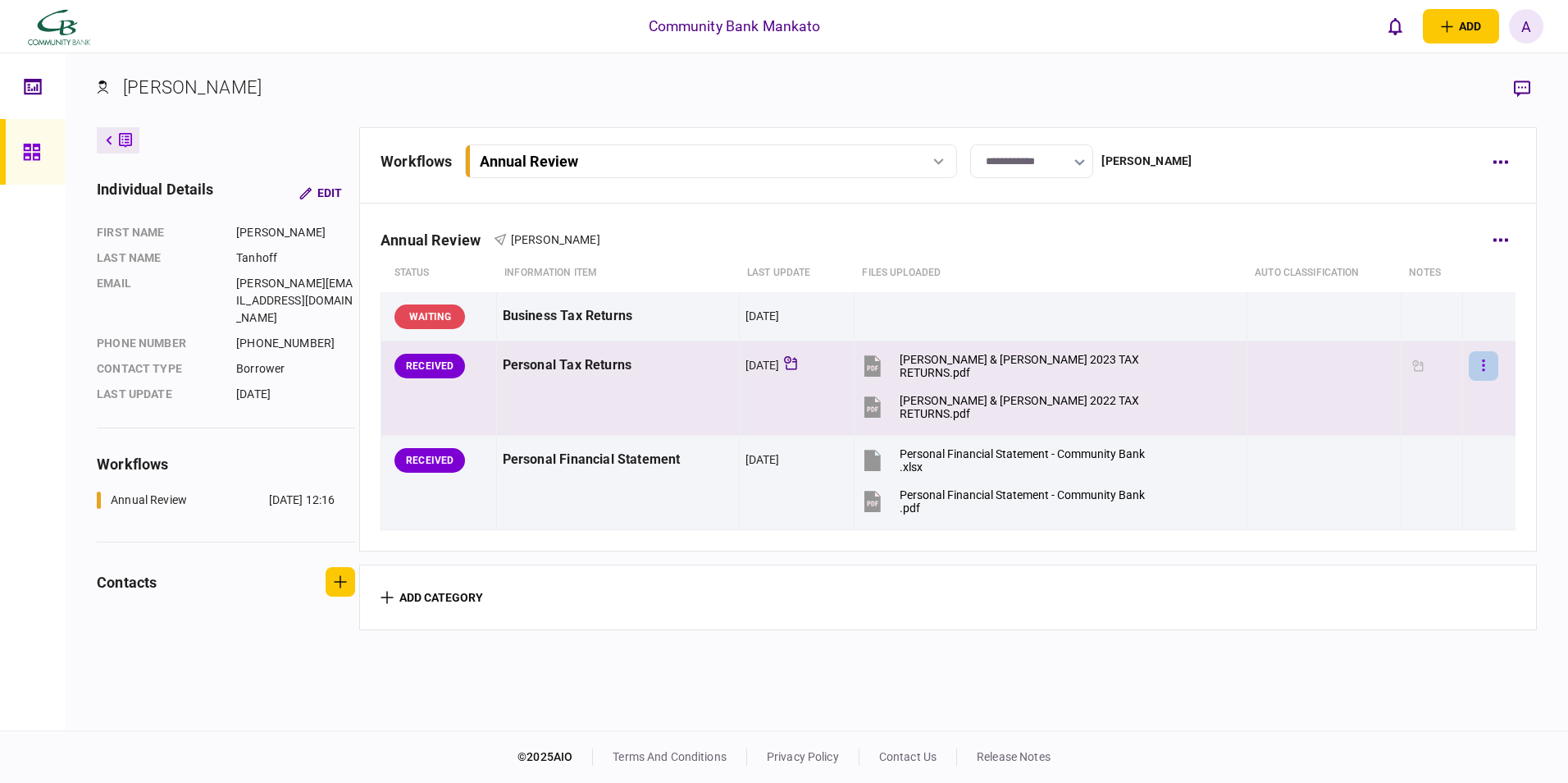
click at [1481, 366] on icon "button" at bounding box center [1482, 365] width 3 height 12
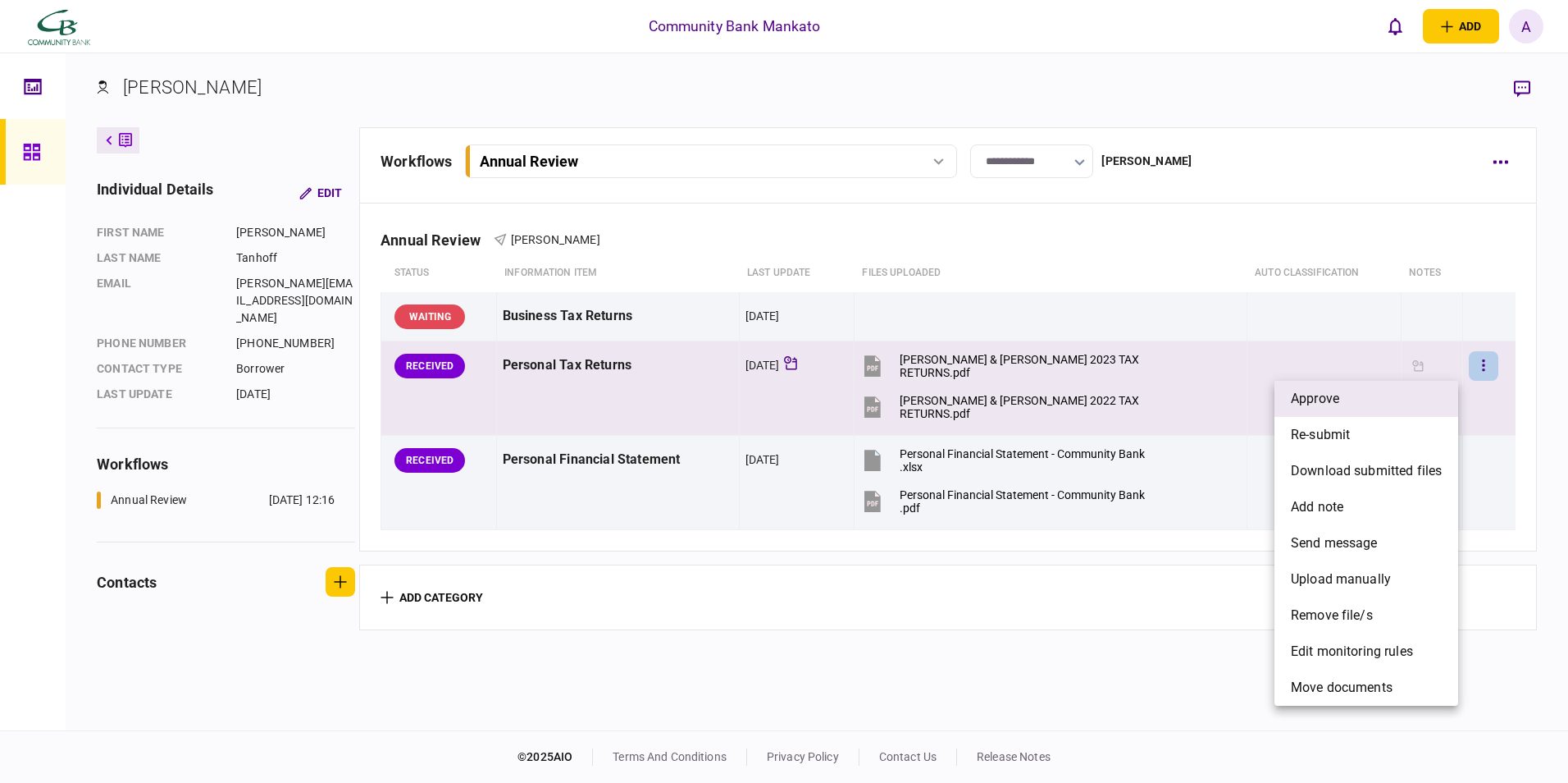
click at [1367, 403] on li "approve" at bounding box center [1366, 398] width 183 height 36
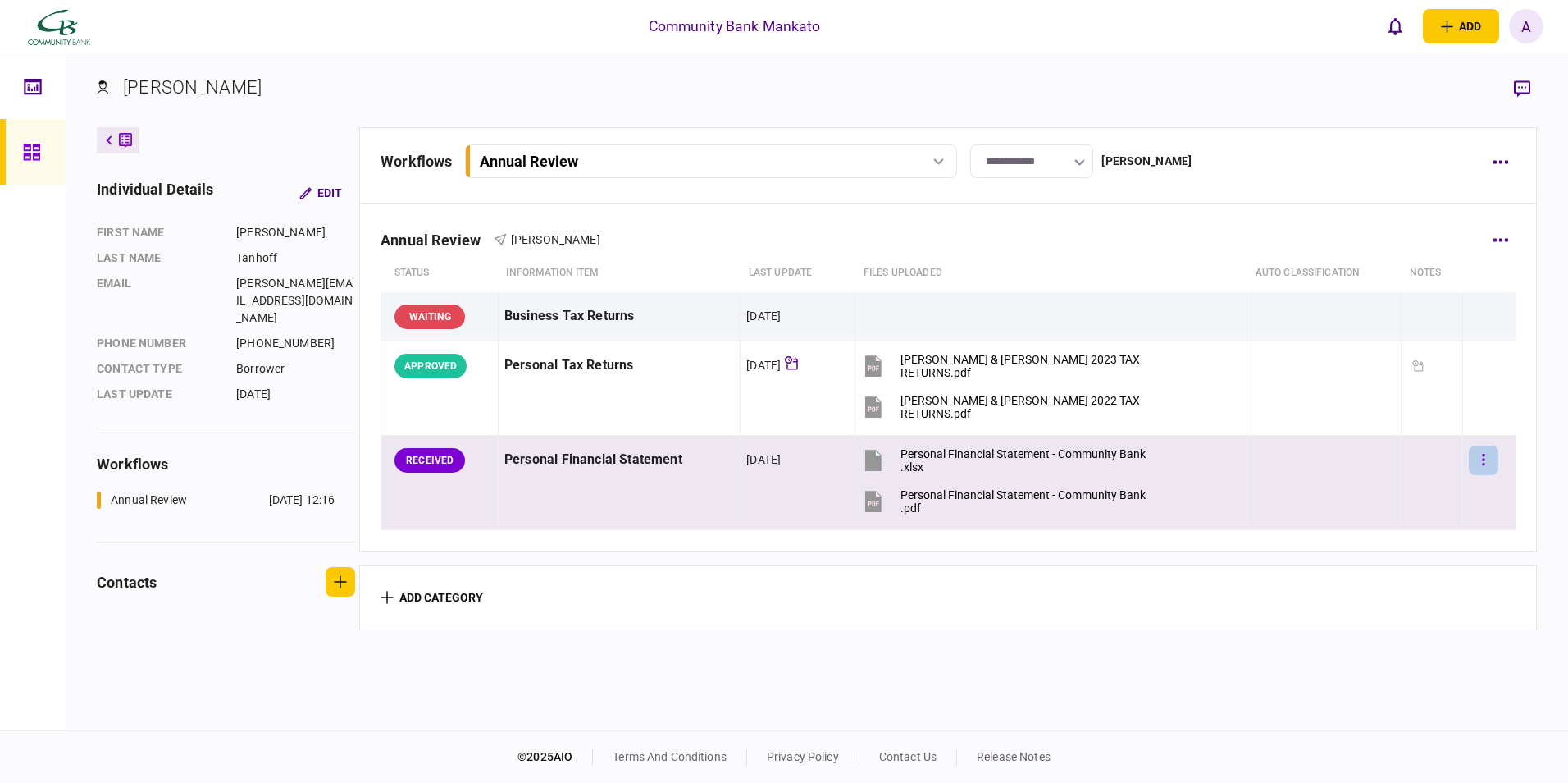
click at [1469, 460] on button "button" at bounding box center [1483, 460] width 30 height 30
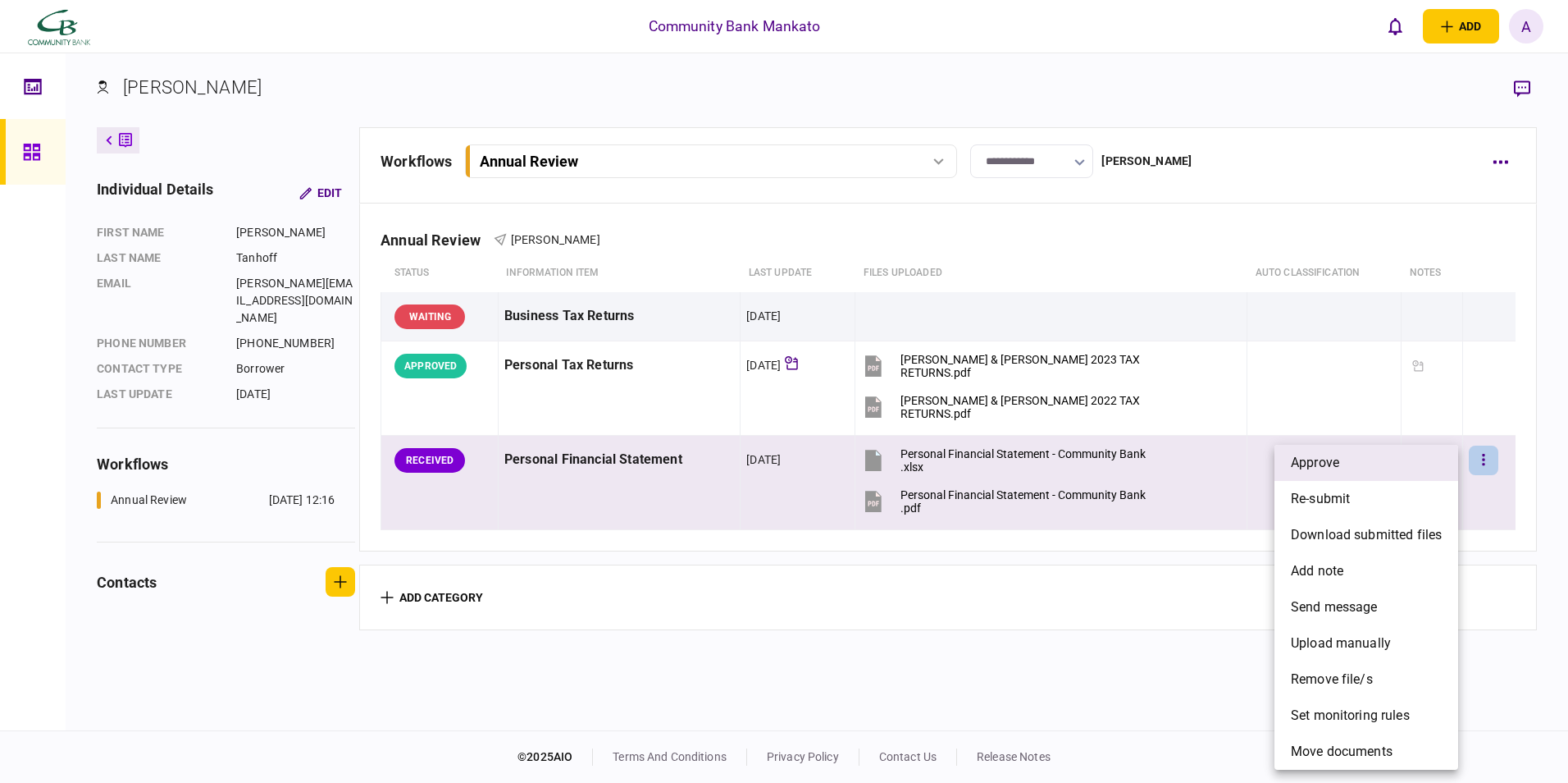
click at [1339, 454] on span "approve" at bounding box center [1315, 462] width 49 height 20
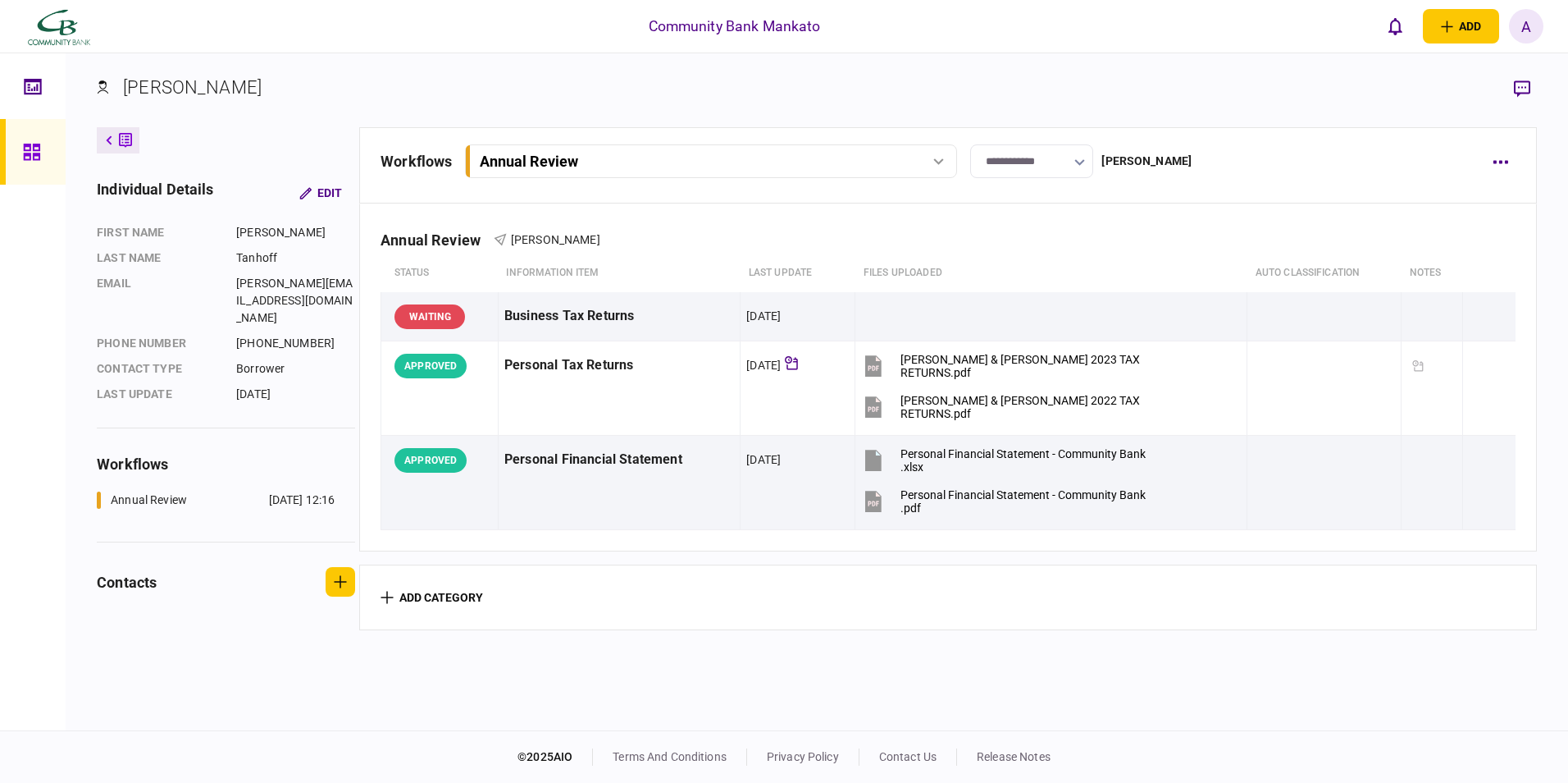
click at [35, 157] on icon at bounding box center [32, 152] width 18 height 19
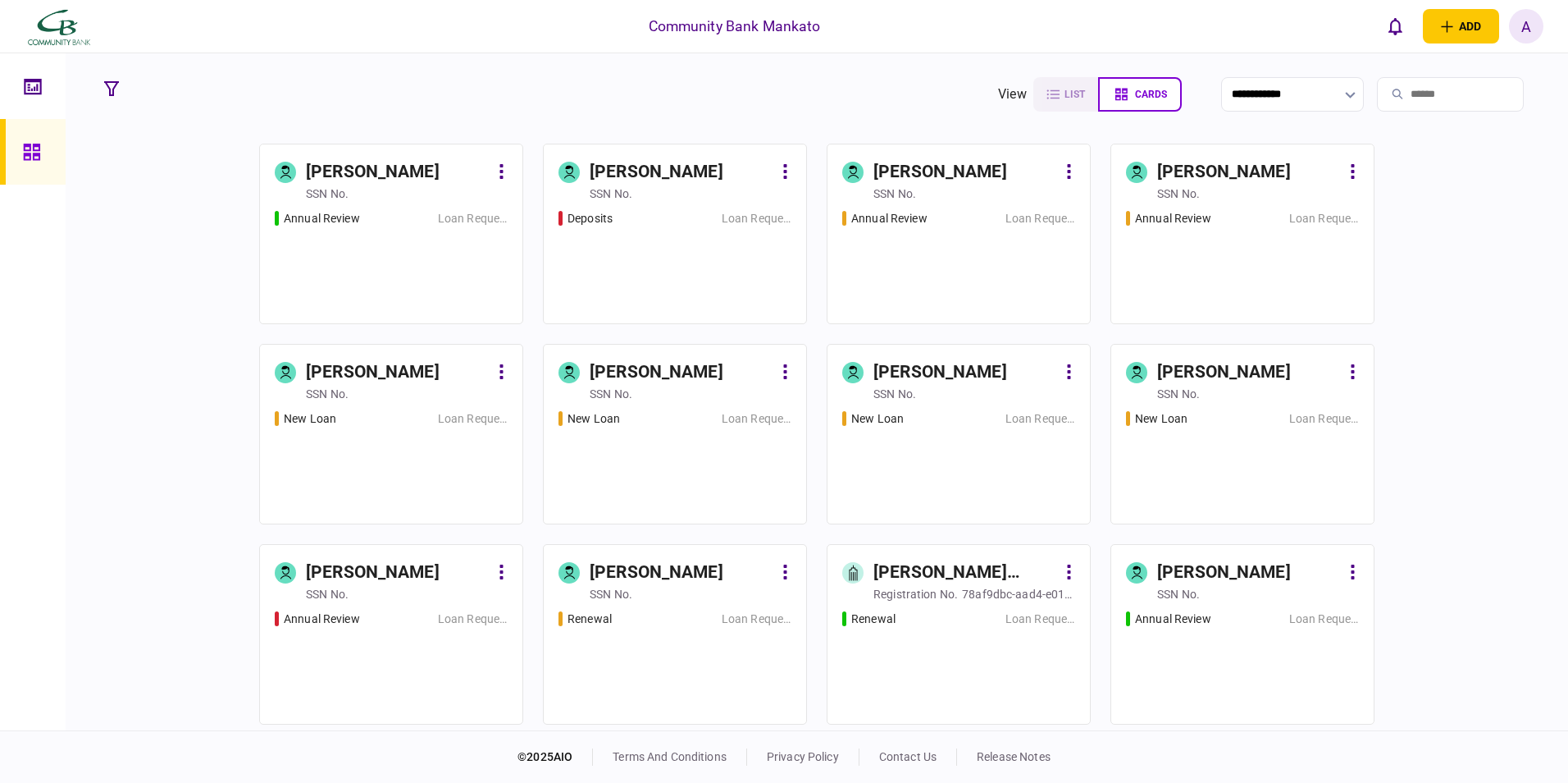
click at [1536, 17] on div "A" at bounding box center [1526, 26] width 34 height 34
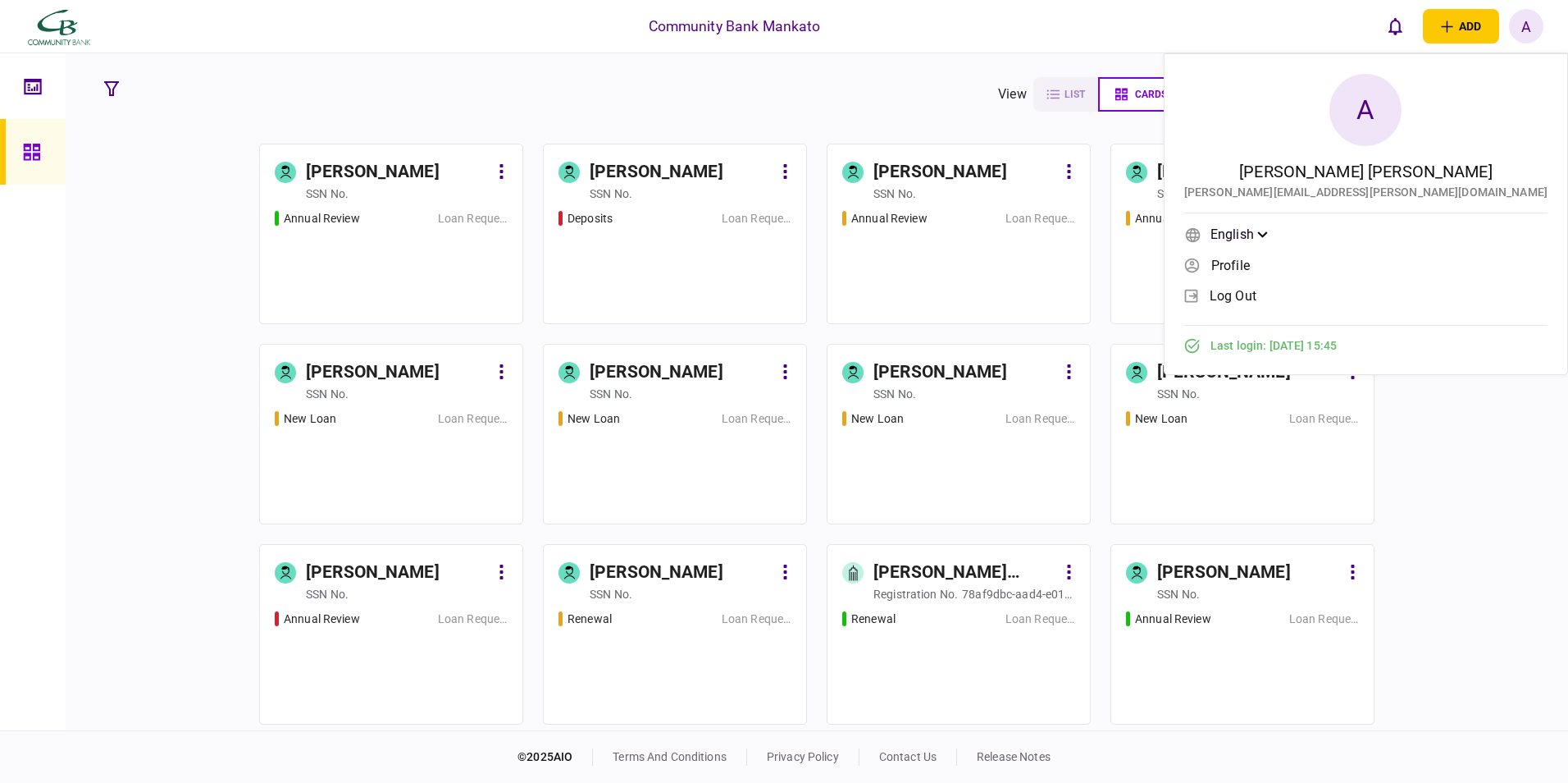
click at [1257, 294] on span "log out" at bounding box center [1233, 295] width 47 height 14
